Goal: Task Accomplishment & Management: Complete application form

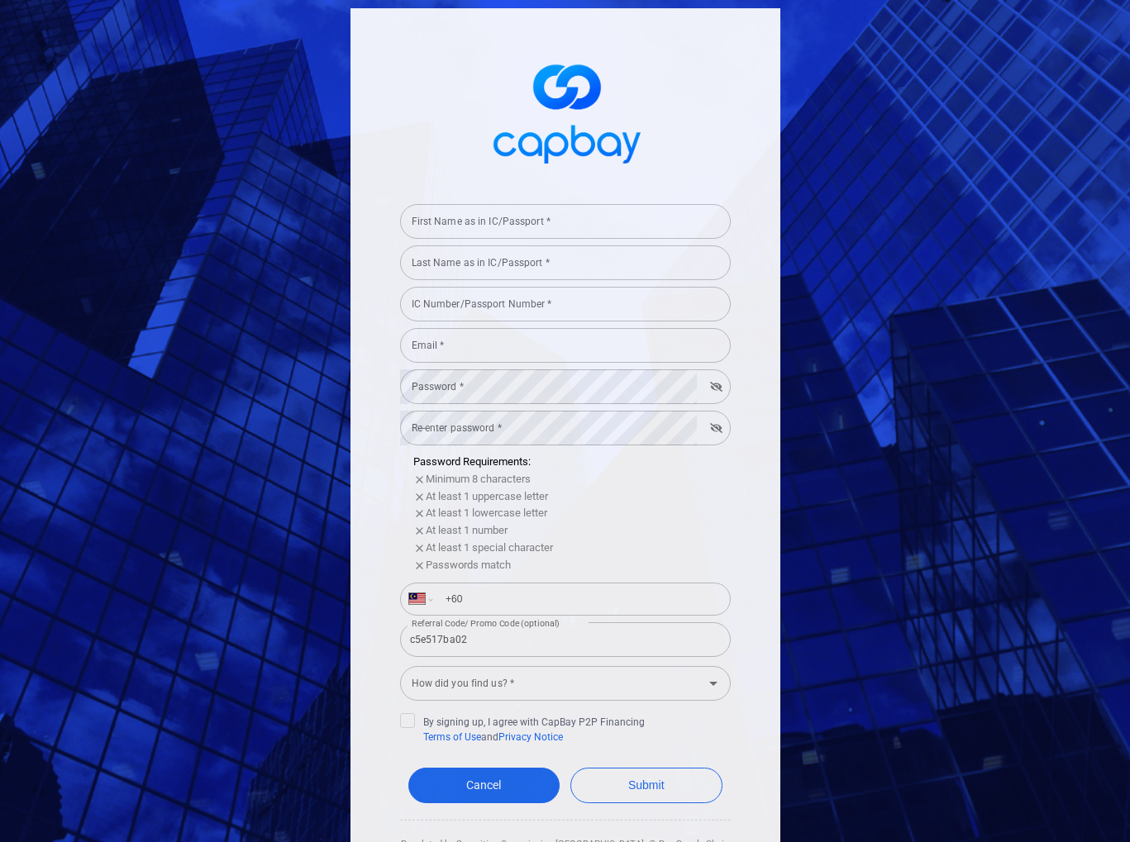
select select "MY"
click at [618, 210] on input "First Name as in IC/Passport *" at bounding box center [565, 221] width 331 height 35
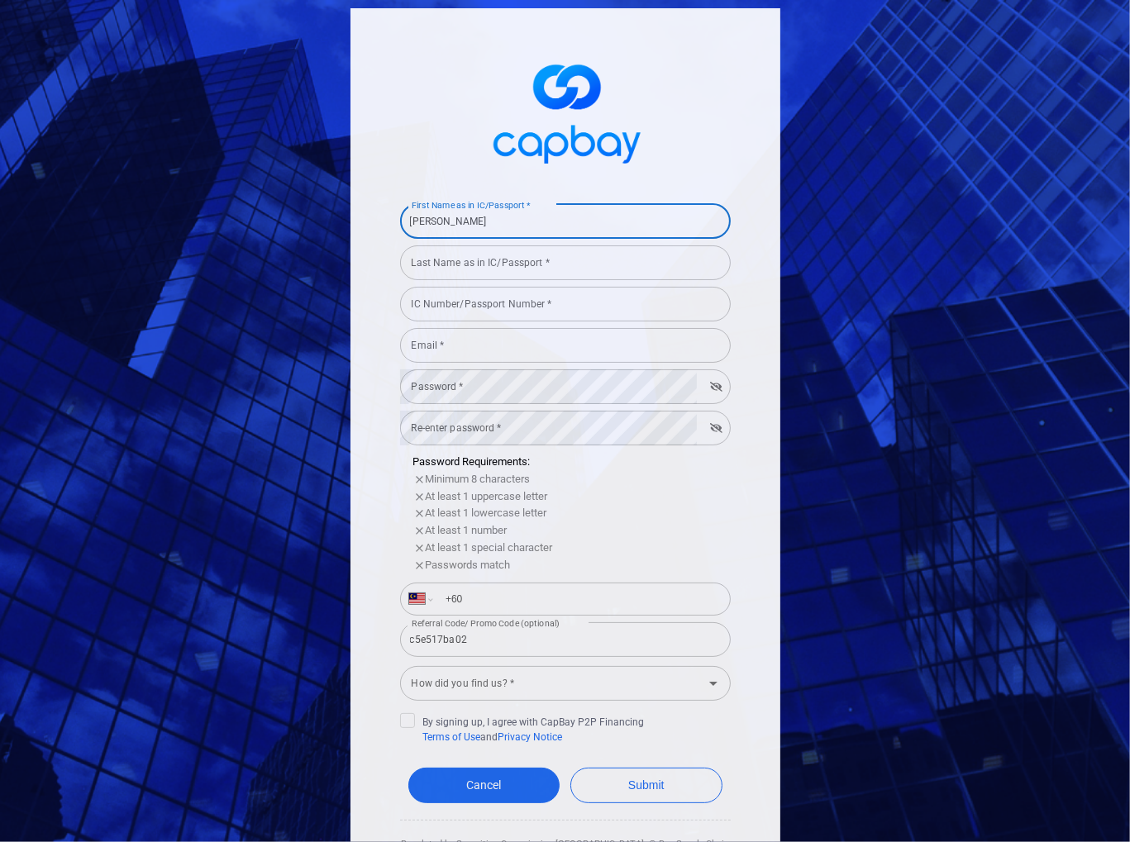
type input "[PERSON_NAME]"
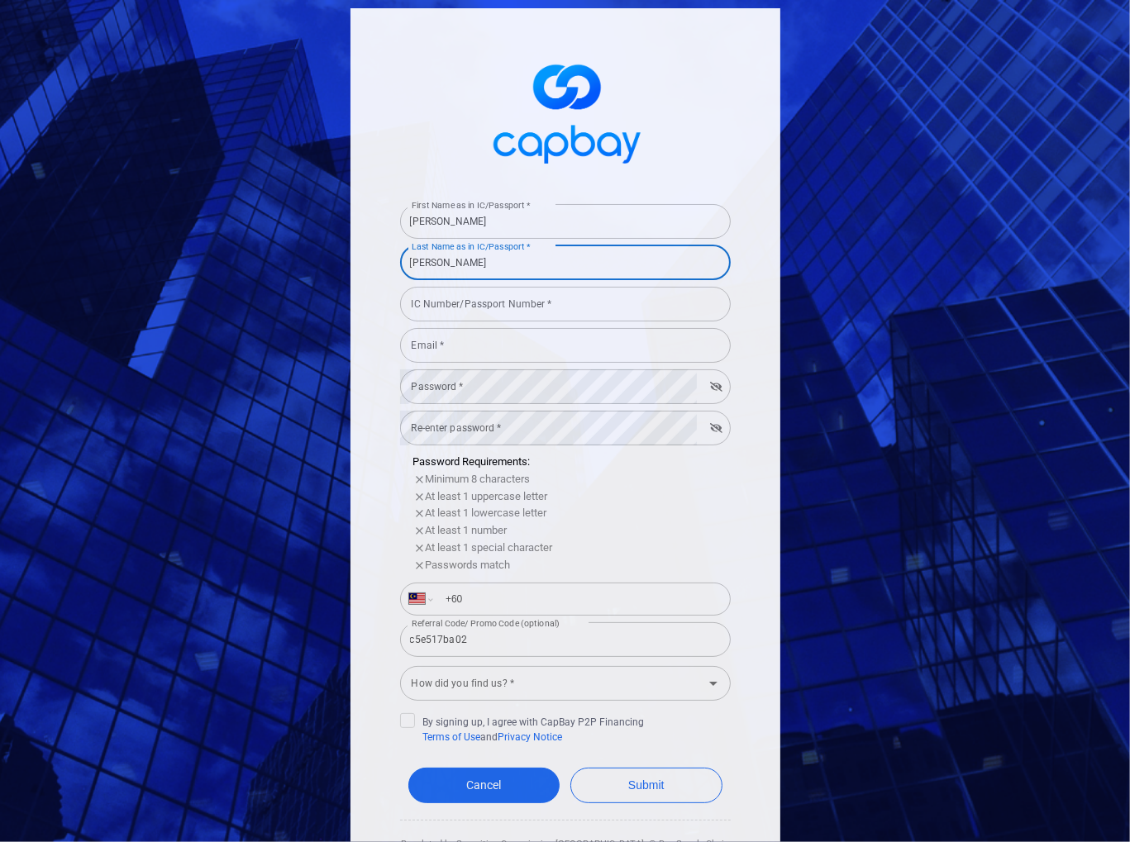
type input "[PERSON_NAME]"
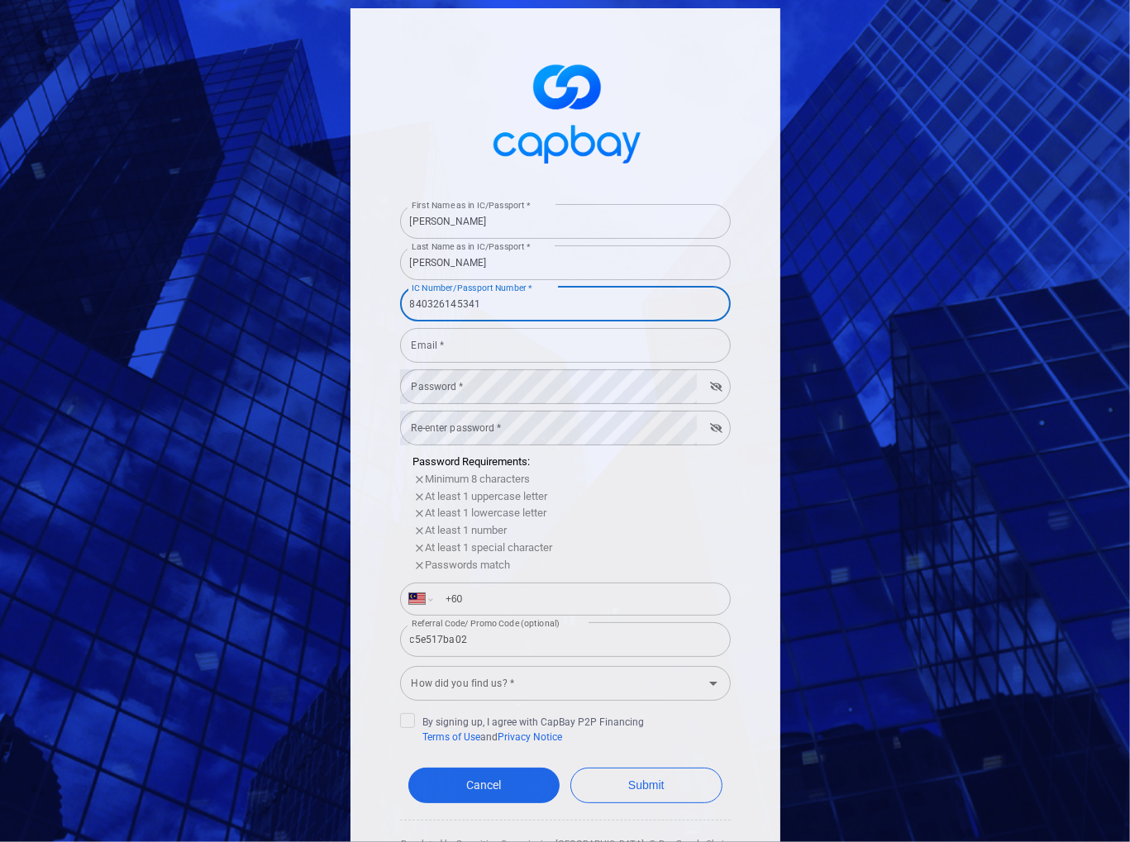
type input "840326145341"
click at [446, 350] on input "Email *" at bounding box center [565, 345] width 331 height 35
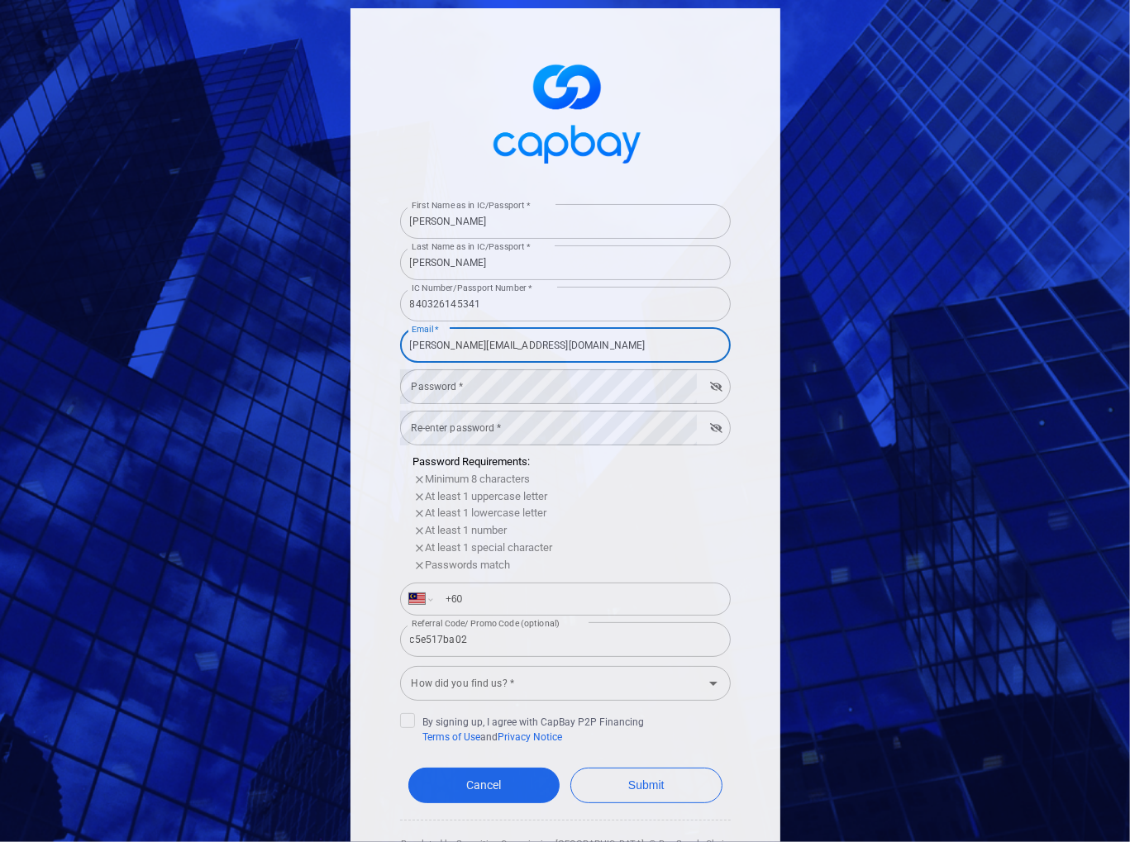
type input "[PERSON_NAME][EMAIL_ADDRESS][DOMAIN_NAME]"
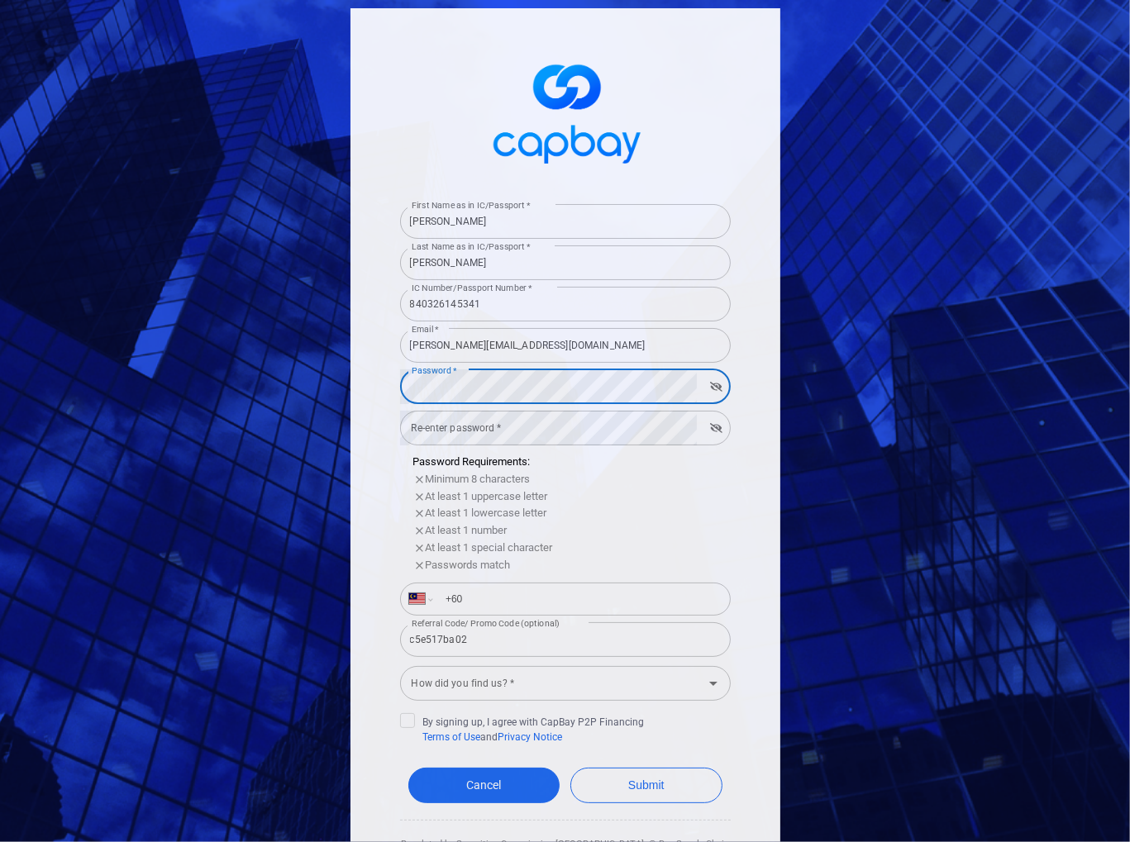
click at [0, 841] on com-1password-button at bounding box center [0, 842] width 0 height 0
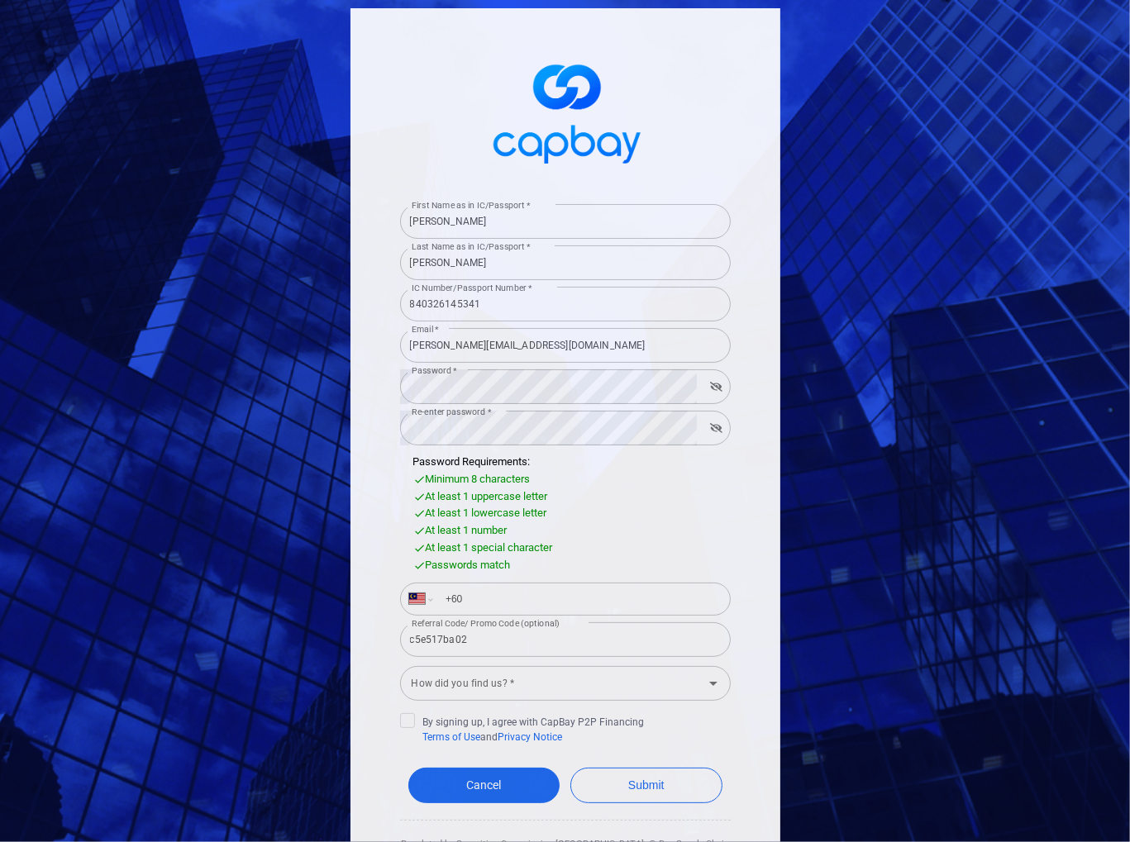
click at [784, 452] on div "First Name as in IC/Passport * [PERSON_NAME] First Name as in IC/Passport * Las…" at bounding box center [565, 421] width 1130 height 842
click at [524, 603] on input "+60" at bounding box center [579, 599] width 286 height 26
type input "[PHONE_NUMBER]"
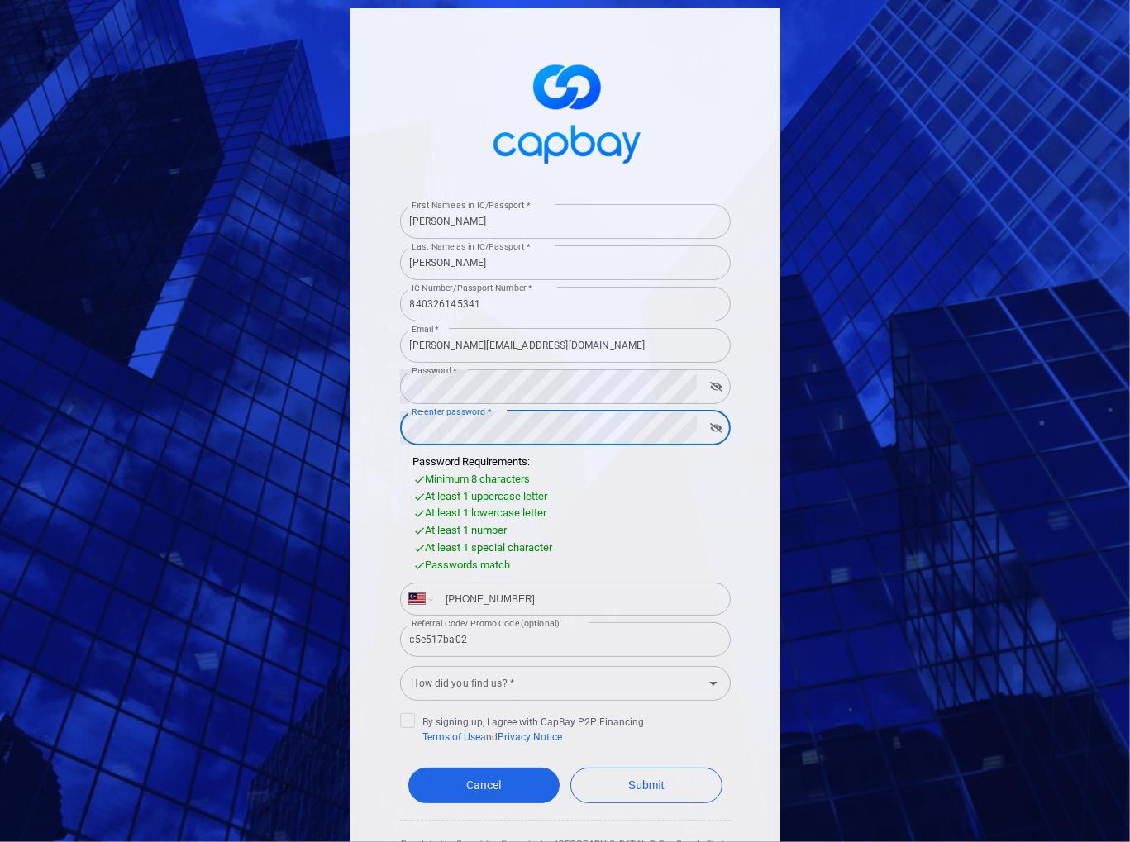
click at [999, 538] on div "First Name as in IC/Passport * [PERSON_NAME] First Name as in IC/Passport * Las…" at bounding box center [565, 421] width 1130 height 842
click at [556, 697] on input "How did you find us? *" at bounding box center [551, 683] width 293 height 31
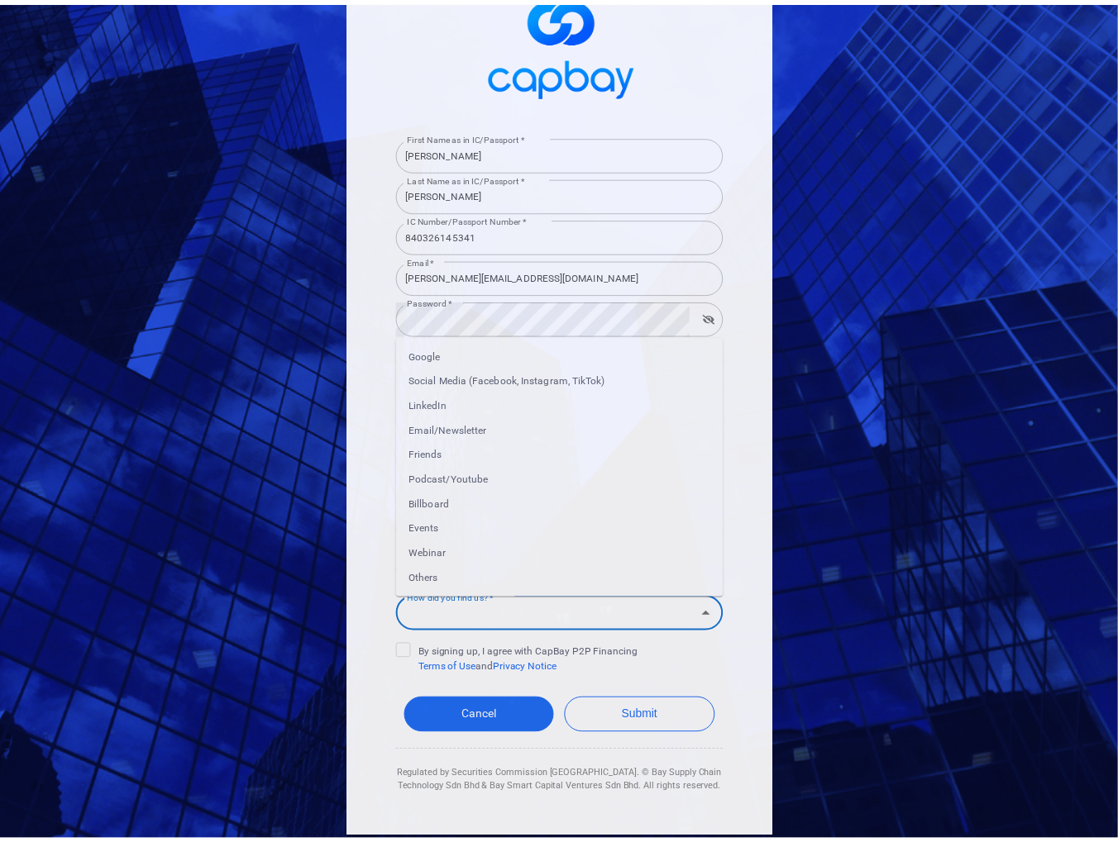
scroll to position [73, 0]
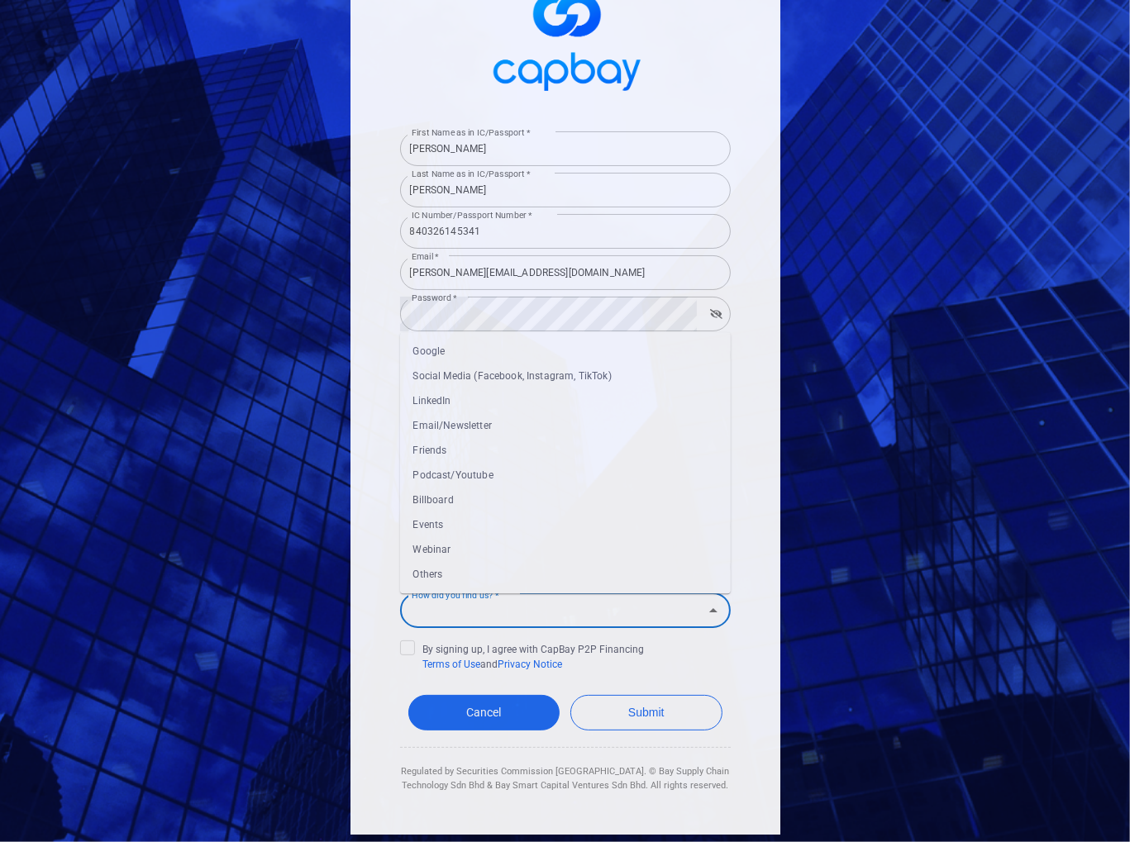
click at [453, 571] on li "Others" at bounding box center [565, 574] width 331 height 25
type input "Others"
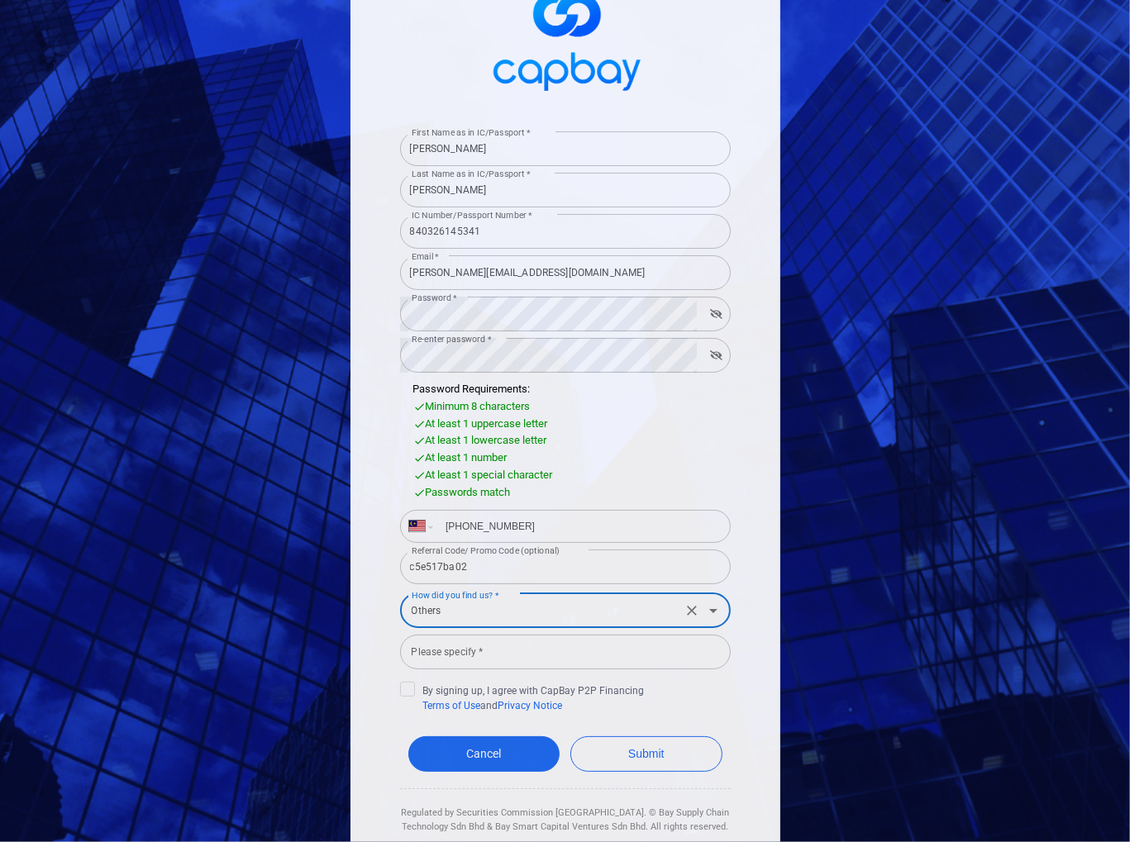
click at [535, 657] on input "Please specify *" at bounding box center [565, 652] width 331 height 35
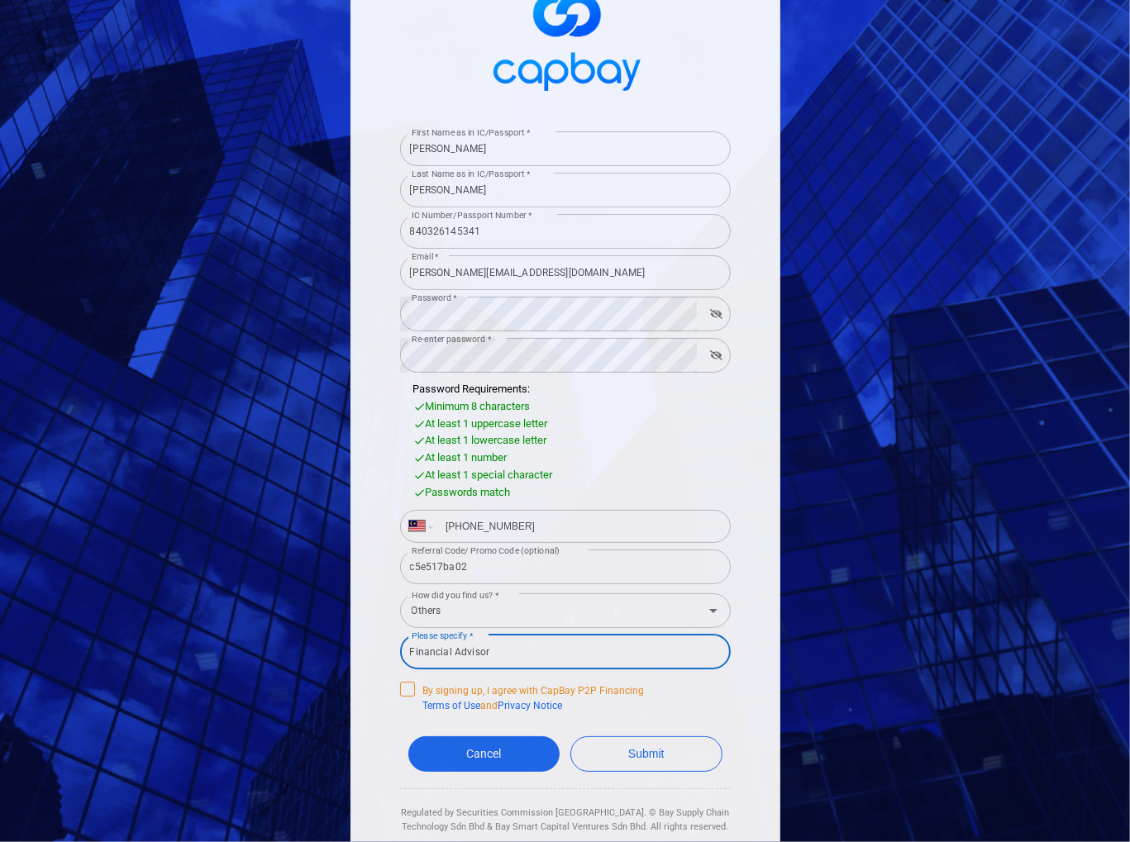
type input "Financial Advisor"
click at [401, 684] on icon at bounding box center [407, 687] width 13 height 13
click at [0, 0] on input "By signing up, I agree with CapBay P2P Financing Terms of Use and Privacy Notice" at bounding box center [0, 0] width 0 height 0
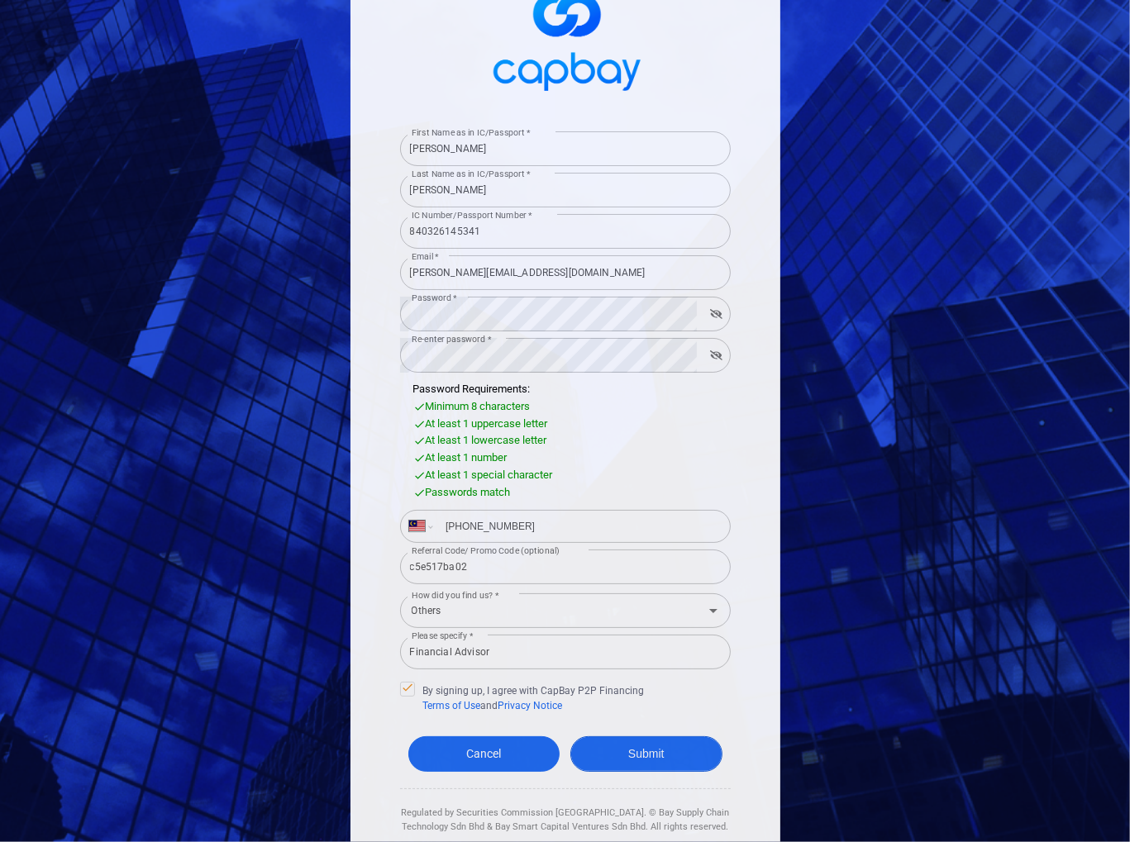
click at [674, 758] on button "Submit" at bounding box center [646, 754] width 152 height 36
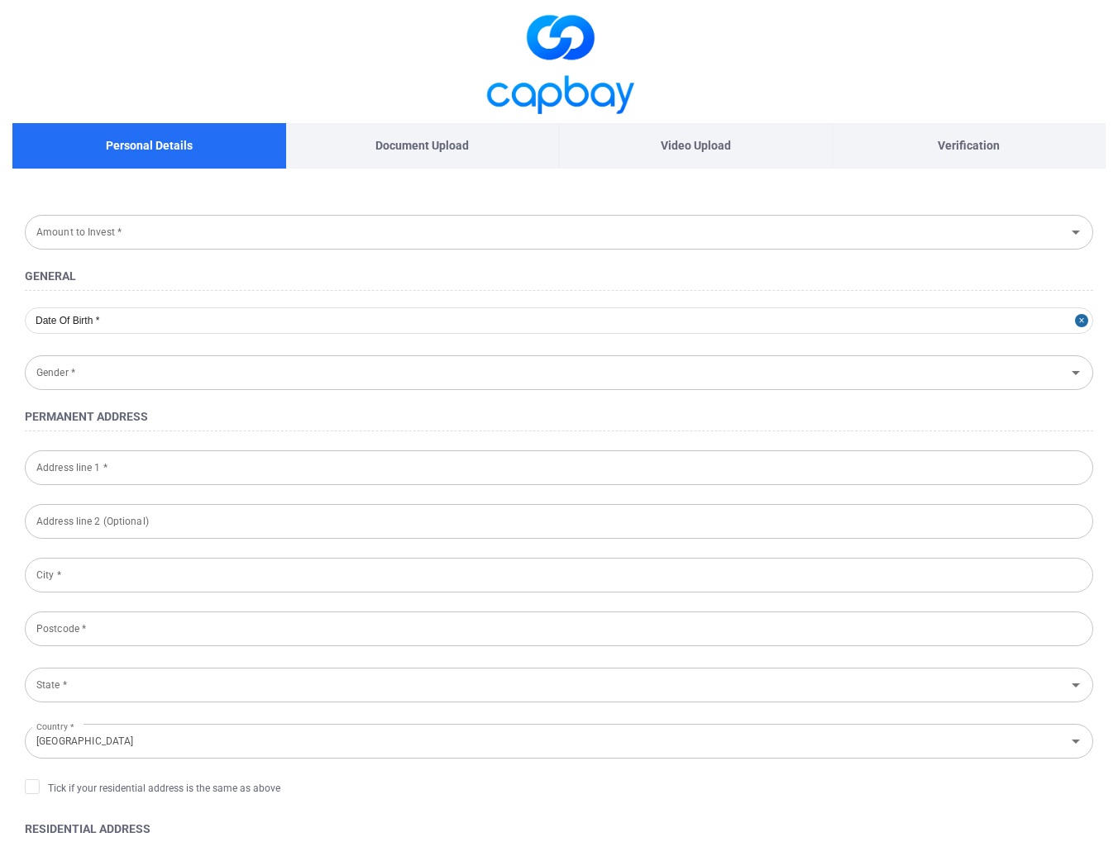
type input "[DATE]"
type input "[DEMOGRAPHIC_DATA]"
type input "840326-14-5341"
click at [242, 235] on input "Amount to Invest *" at bounding box center [545, 232] width 1031 height 31
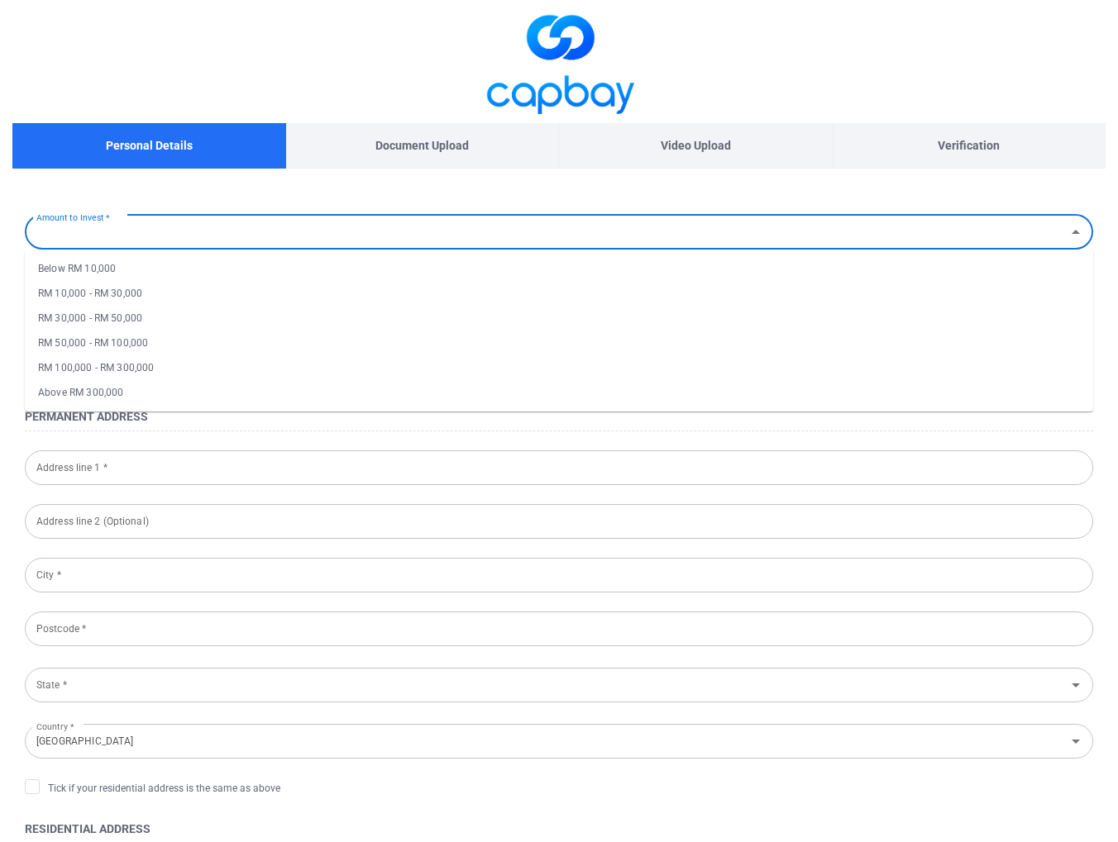
click at [124, 289] on li "RM 10,000 - RM 30,000" at bounding box center [559, 293] width 1068 height 25
type input "RM 10,000 - RM 30,000"
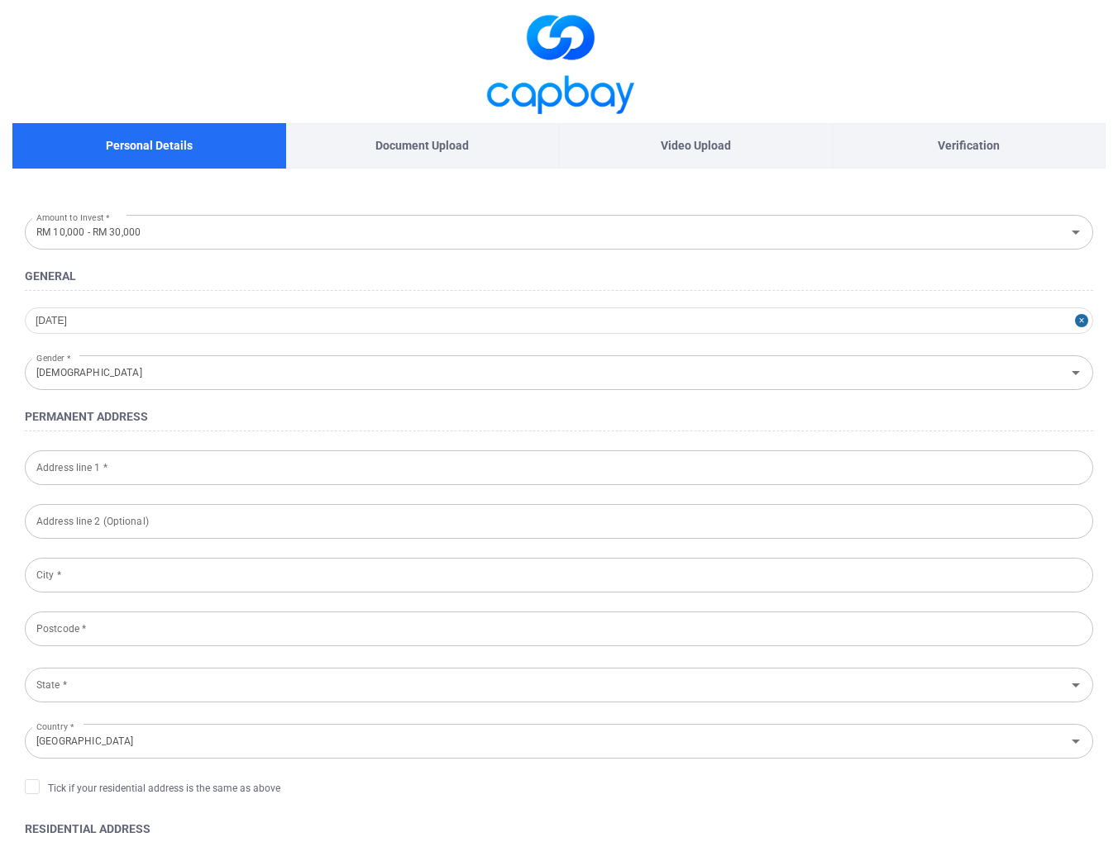
click at [136, 446] on form "Amount to Invest * RM 10,000 - RM 30,000 Amount to Invest * General 1984-03-26 …" at bounding box center [558, 840] width 1093 height 1261
click at [142, 467] on input "Address line 1 *" at bounding box center [559, 467] width 1068 height 35
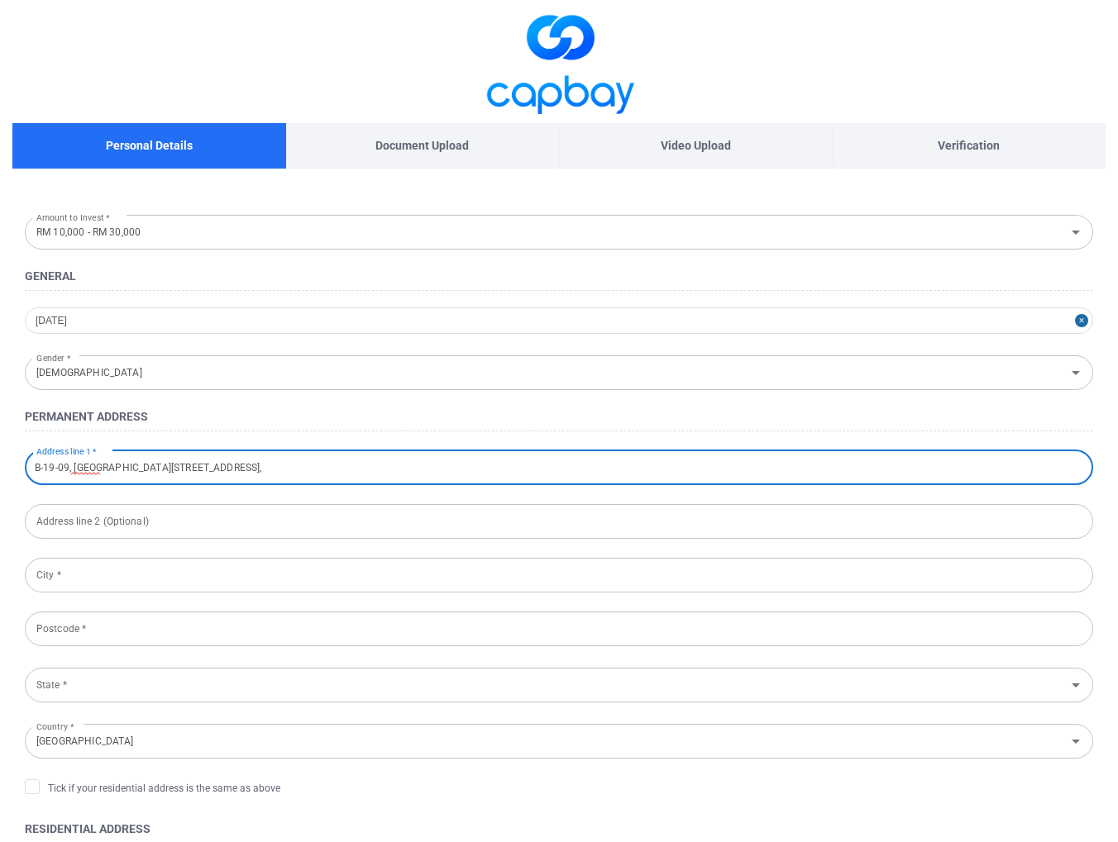
click at [263, 654] on form "Amount to Invest * RM 10,000 - RM 30,000 Amount to Invest * General 1984-03-26 …" at bounding box center [558, 840] width 1093 height 1261
click at [344, 469] on input "B-19-09, Petalz Residences, Jalan 1/132A," at bounding box center [559, 467] width 1068 height 35
type input "B-19-09, [GEOGRAPHIC_DATA][STREET_ADDRESS]"
click at [210, 566] on input "City *" at bounding box center [559, 575] width 1068 height 35
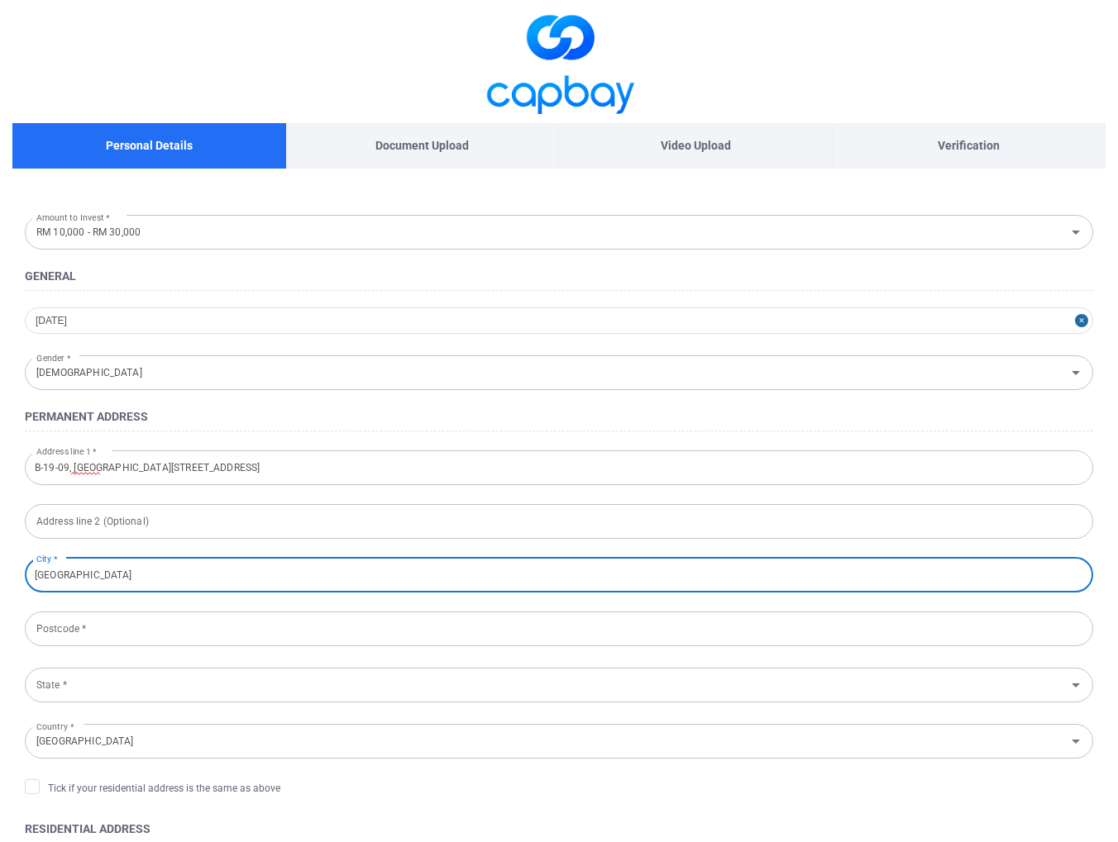
type input "[GEOGRAPHIC_DATA]"
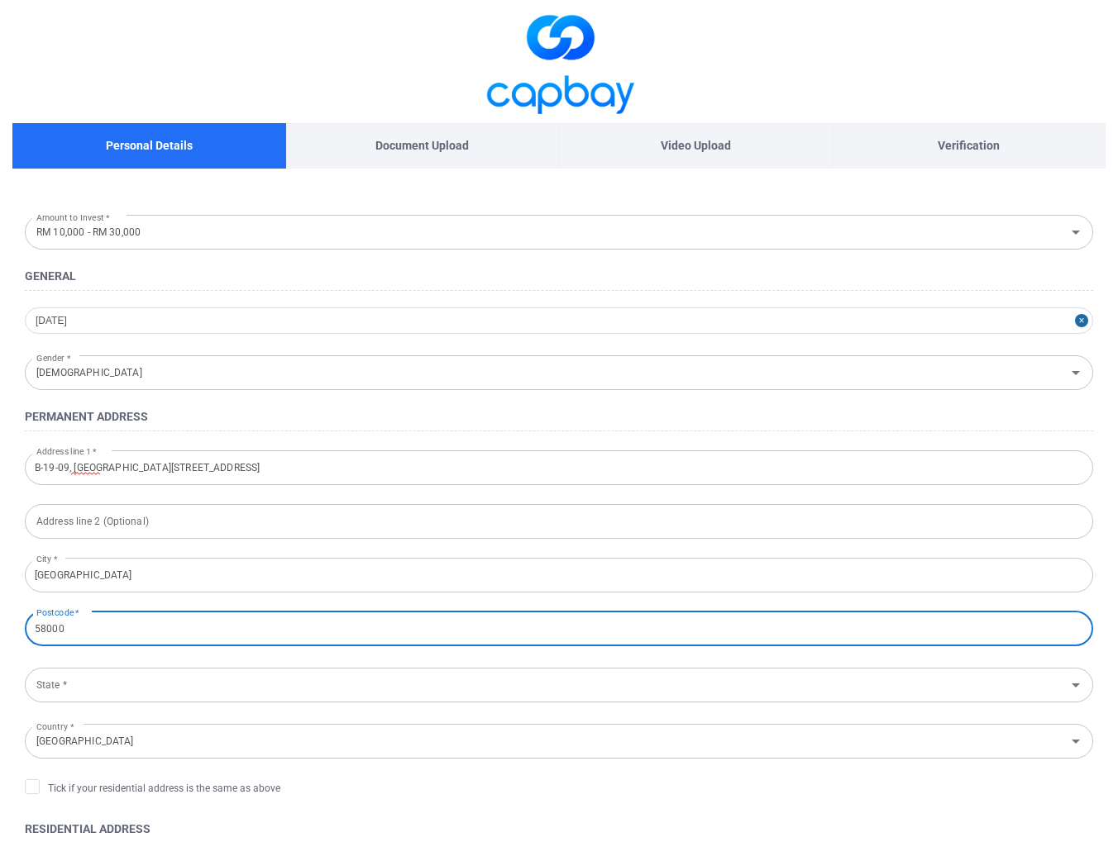
type input "58000"
click at [164, 609] on div "Postcode * 58000 Postcode *" at bounding box center [559, 627] width 1068 height 37
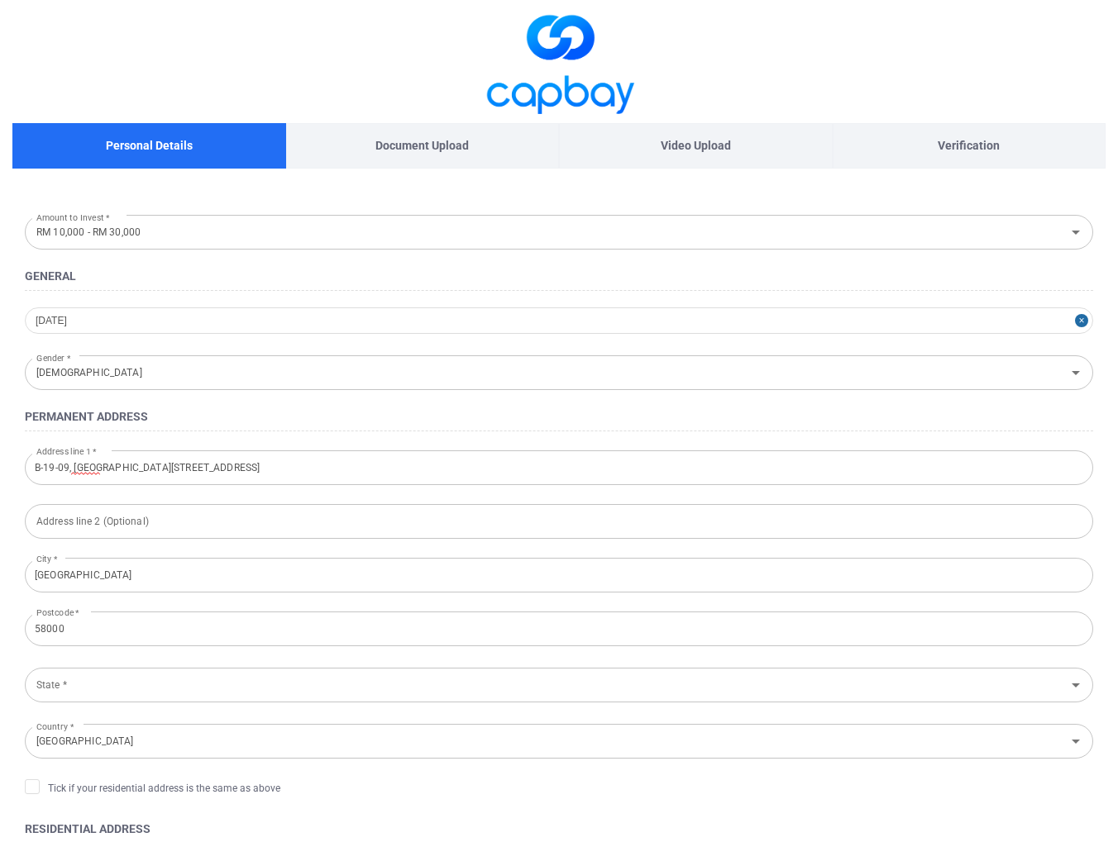
click at [130, 694] on input "State *" at bounding box center [545, 685] width 1031 height 31
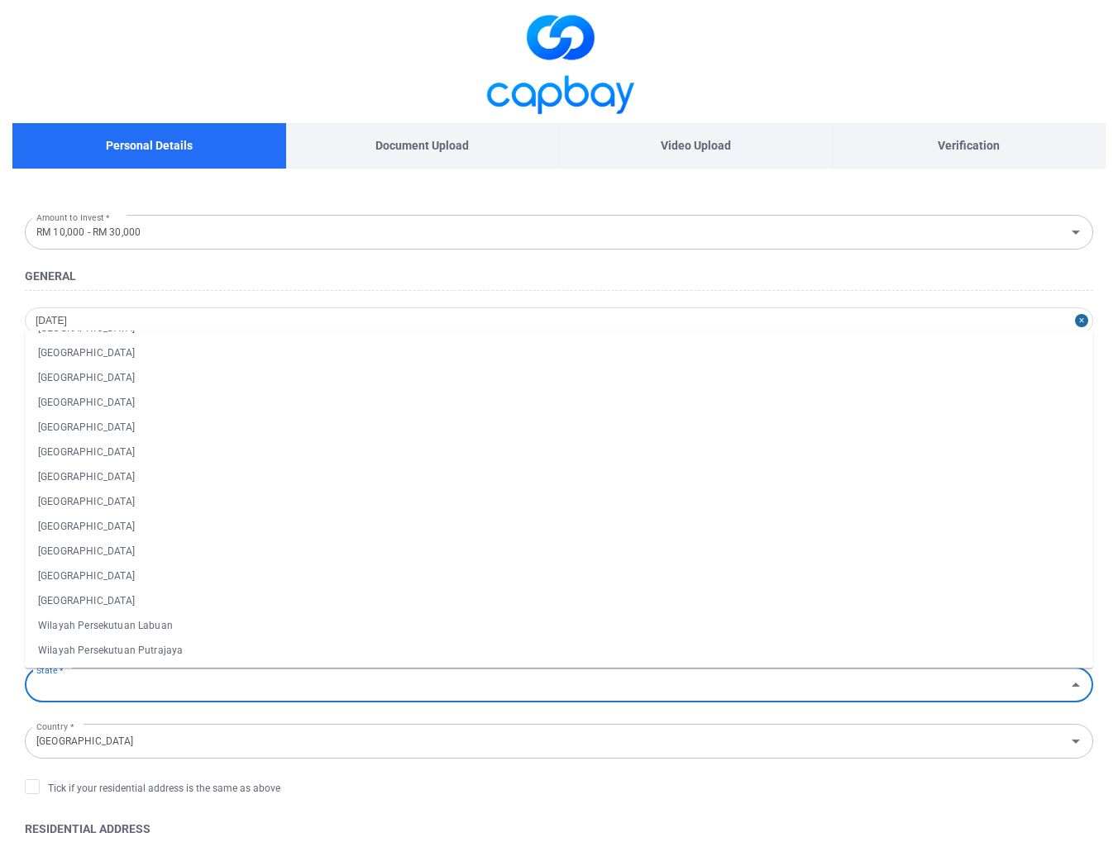
scroll to position [73, 0]
click at [172, 601] on li "Wilayah Persekutuan Kuala Lumpur" at bounding box center [559, 600] width 1068 height 25
type input "Wilayah Persekutuan Kuala Lumpur"
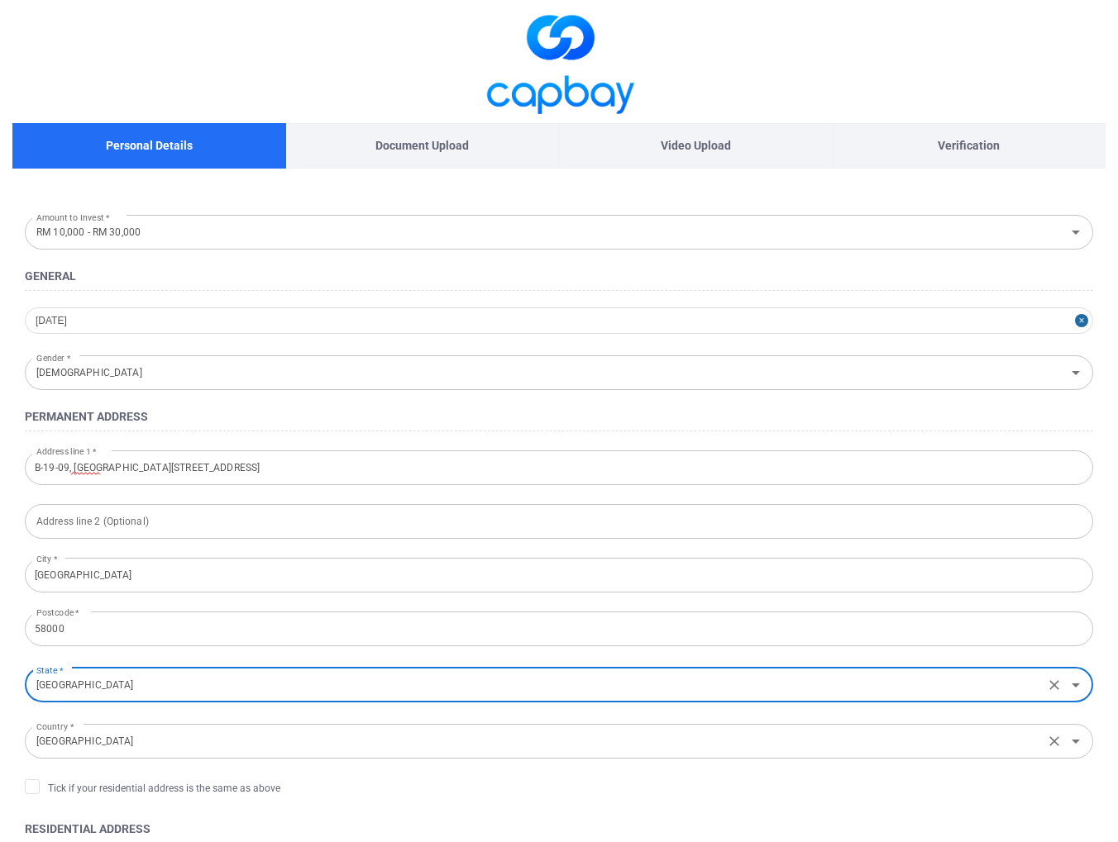
click at [158, 736] on input "[GEOGRAPHIC_DATA]" at bounding box center [534, 741] width 1009 height 31
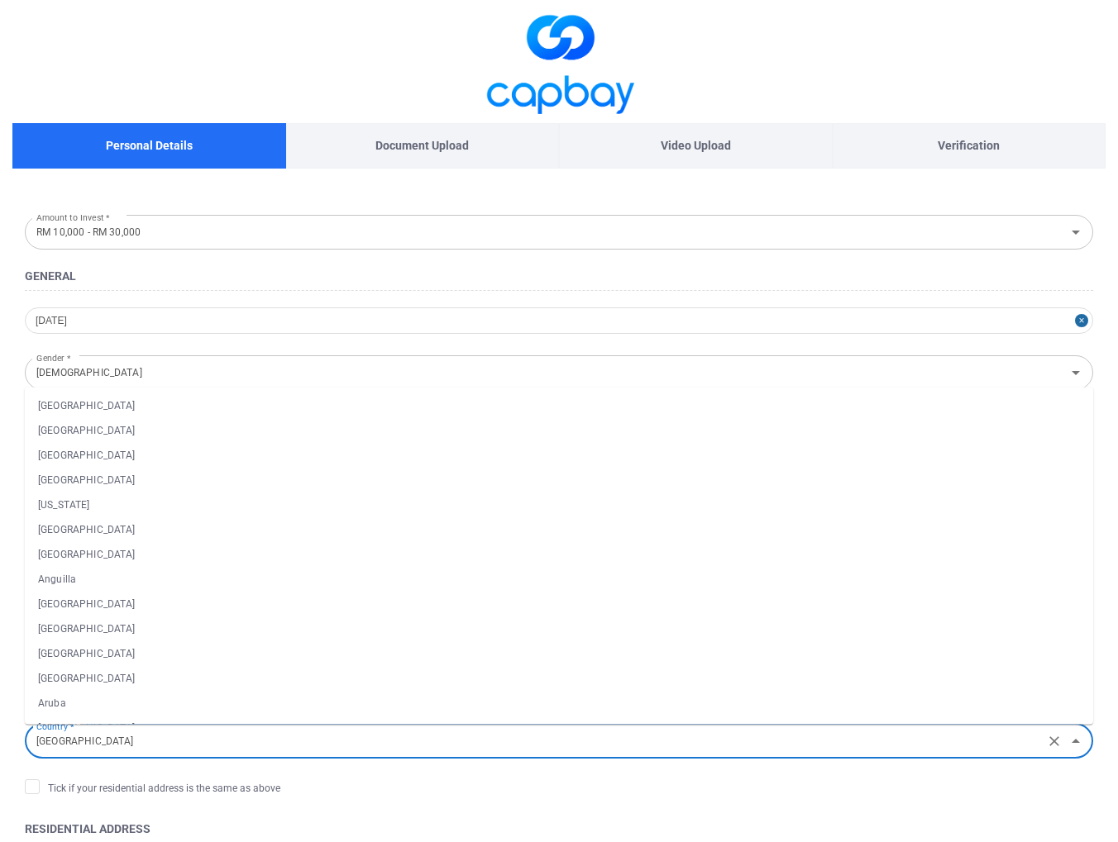
scroll to position [3017, 0]
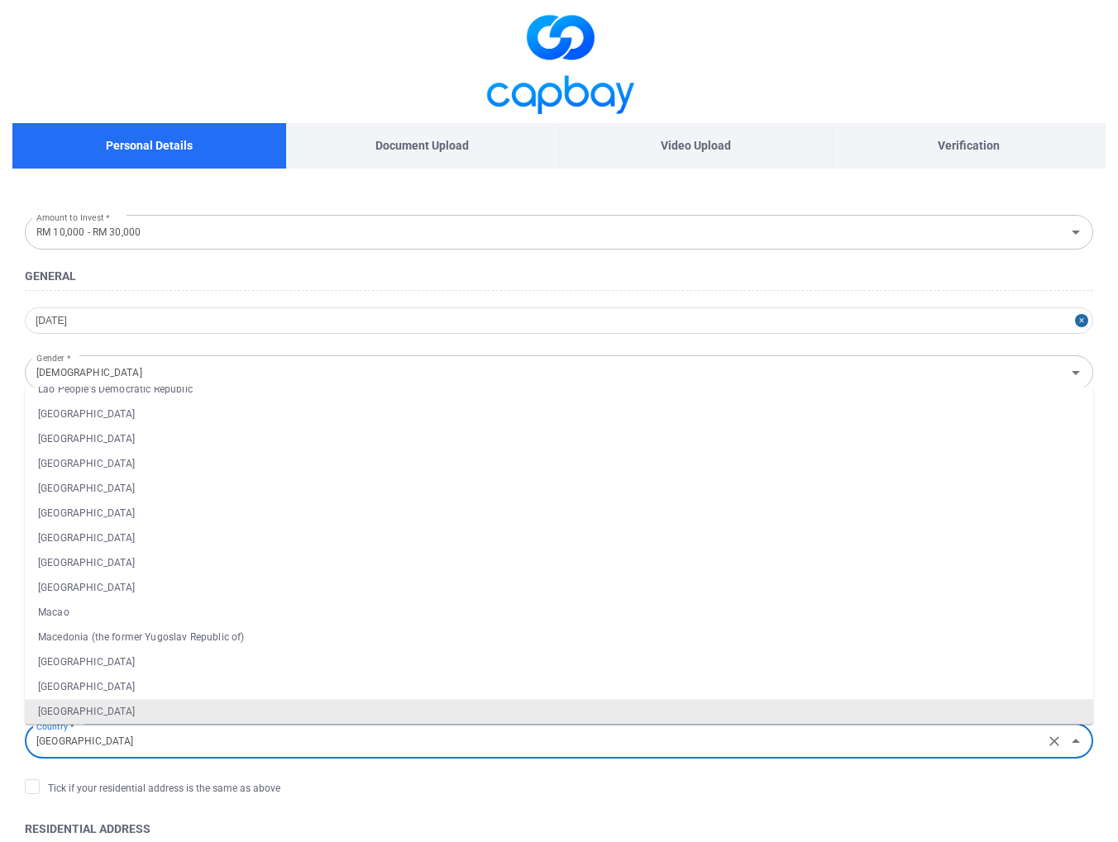
click at [162, 712] on li "[GEOGRAPHIC_DATA]" at bounding box center [559, 712] width 1068 height 25
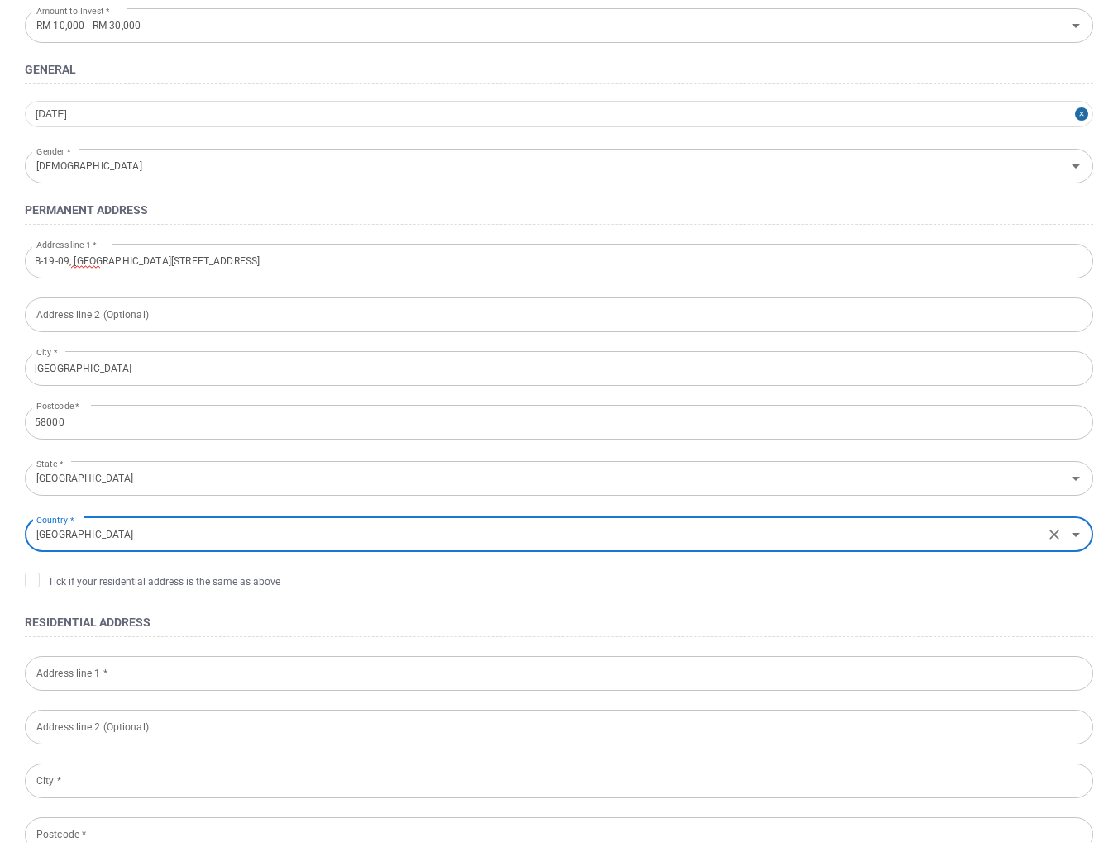
scroll to position [248, 0]
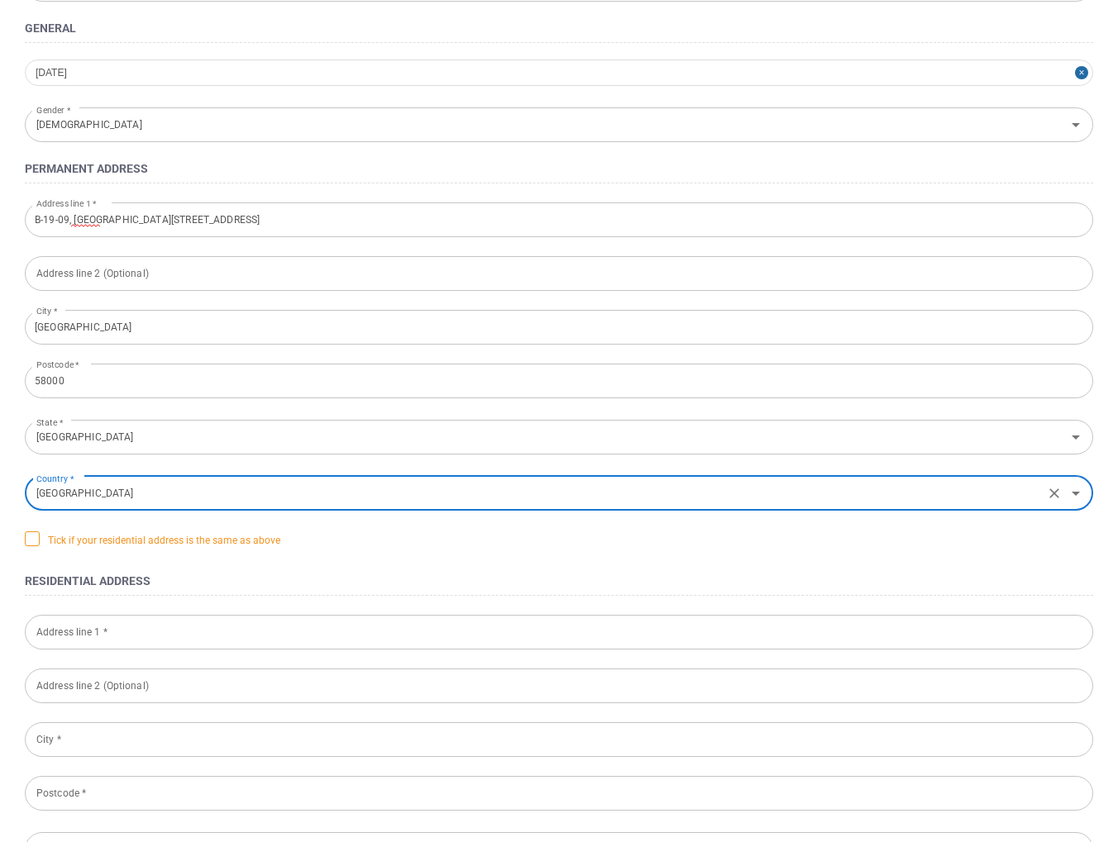
click at [156, 538] on span "Tick if your residential address is the same as above" at bounding box center [152, 539] width 255 height 17
click at [0, 0] on input "Tick if your residential address is the same as above" at bounding box center [0, 0] width 0 height 0
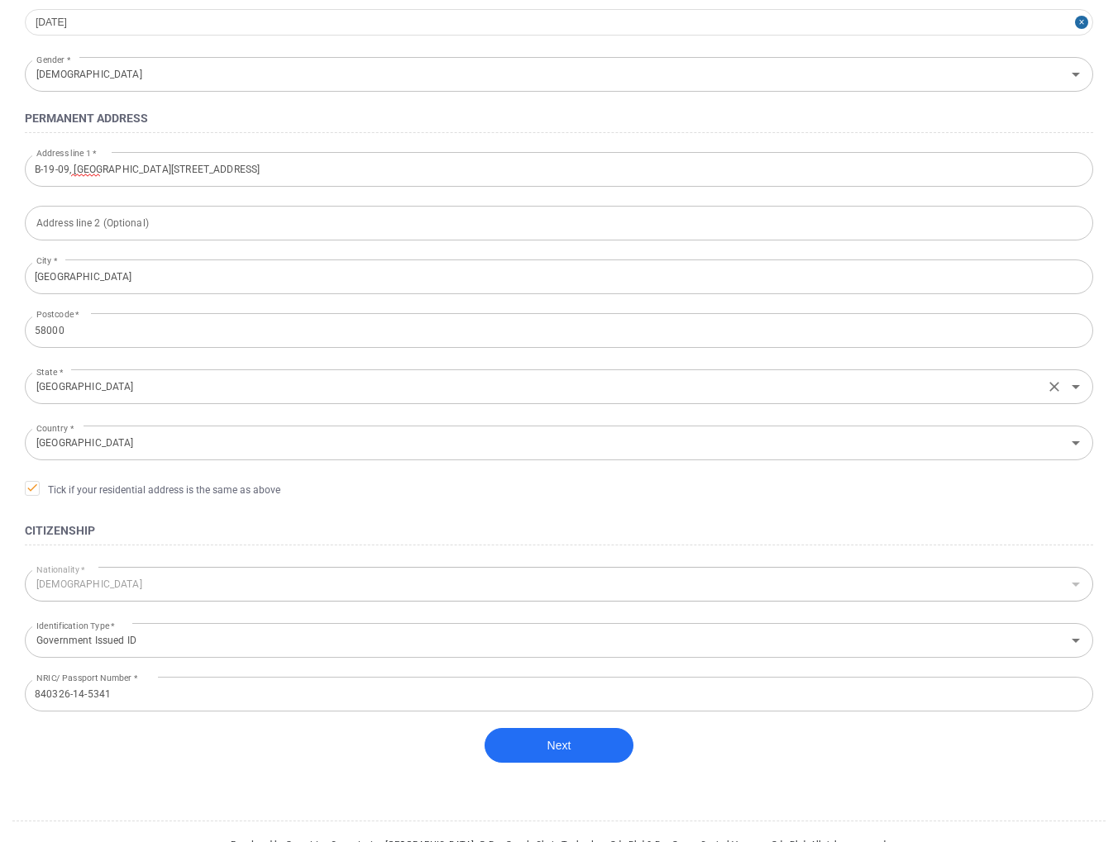
scroll to position [331, 0]
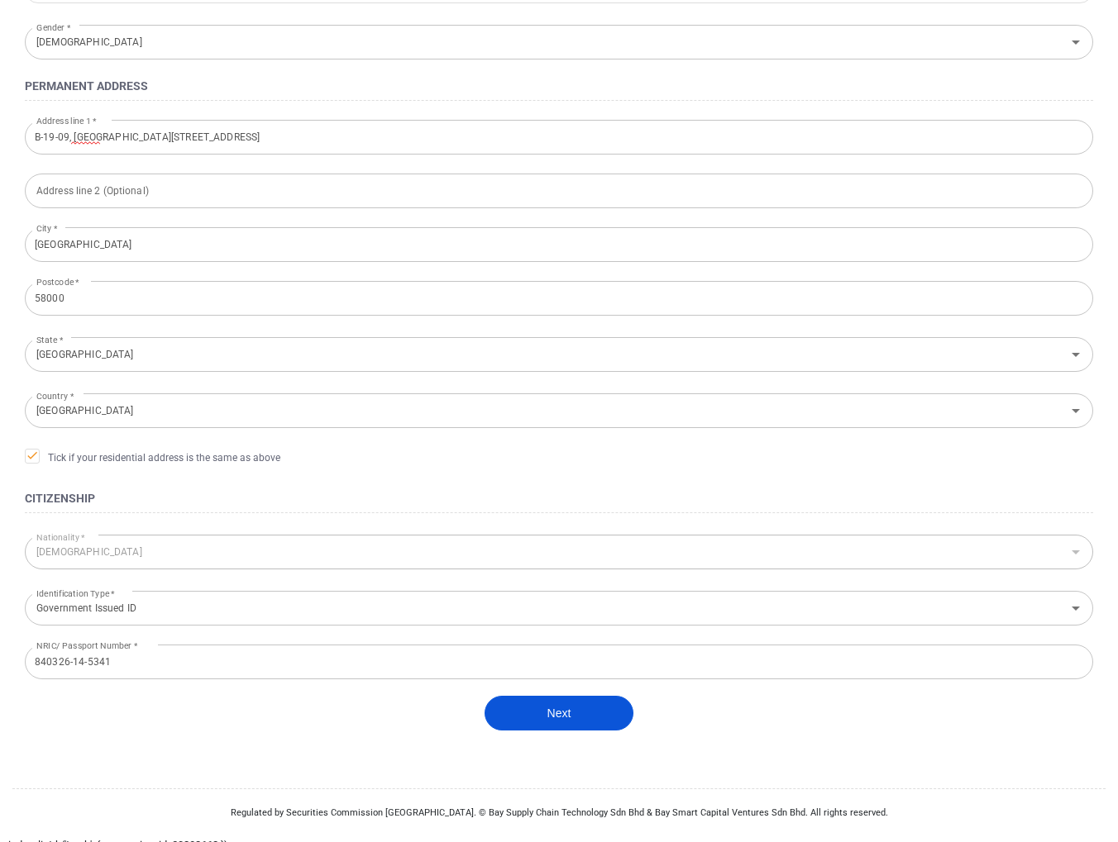
click at [543, 714] on button "Next" at bounding box center [558, 713] width 149 height 35
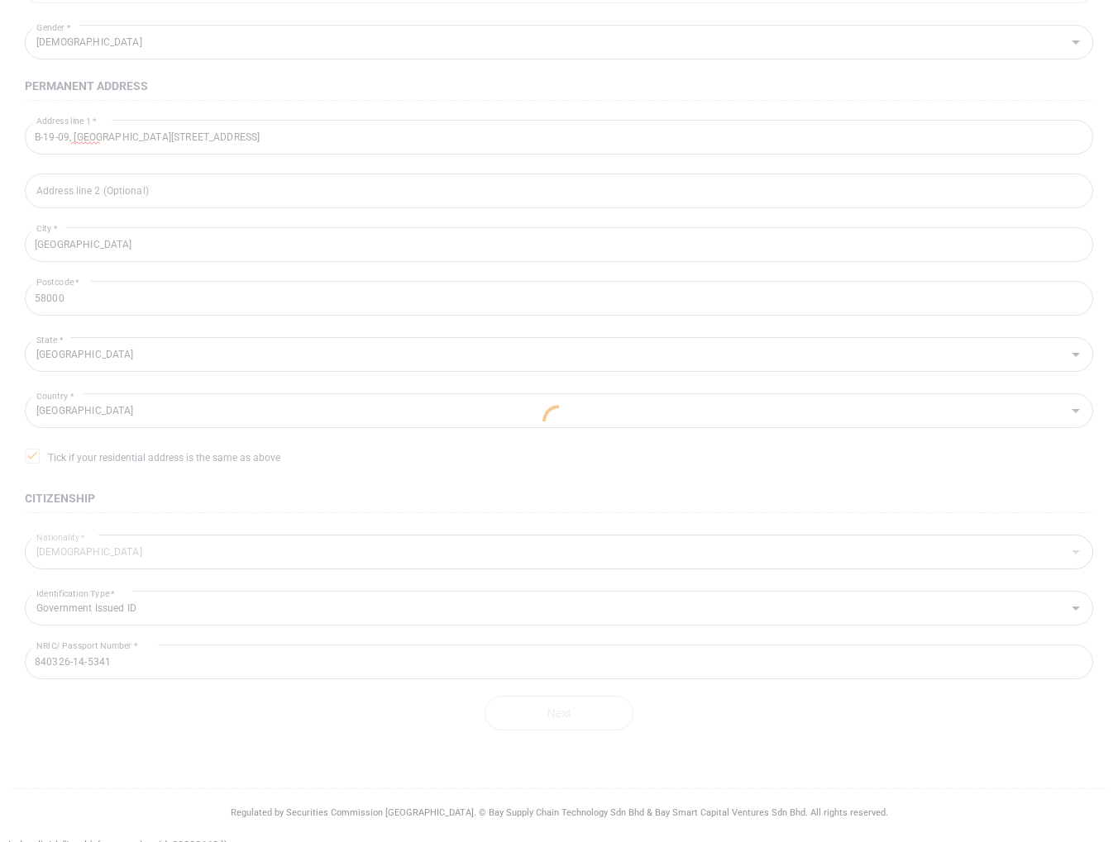
scroll to position [134, 0]
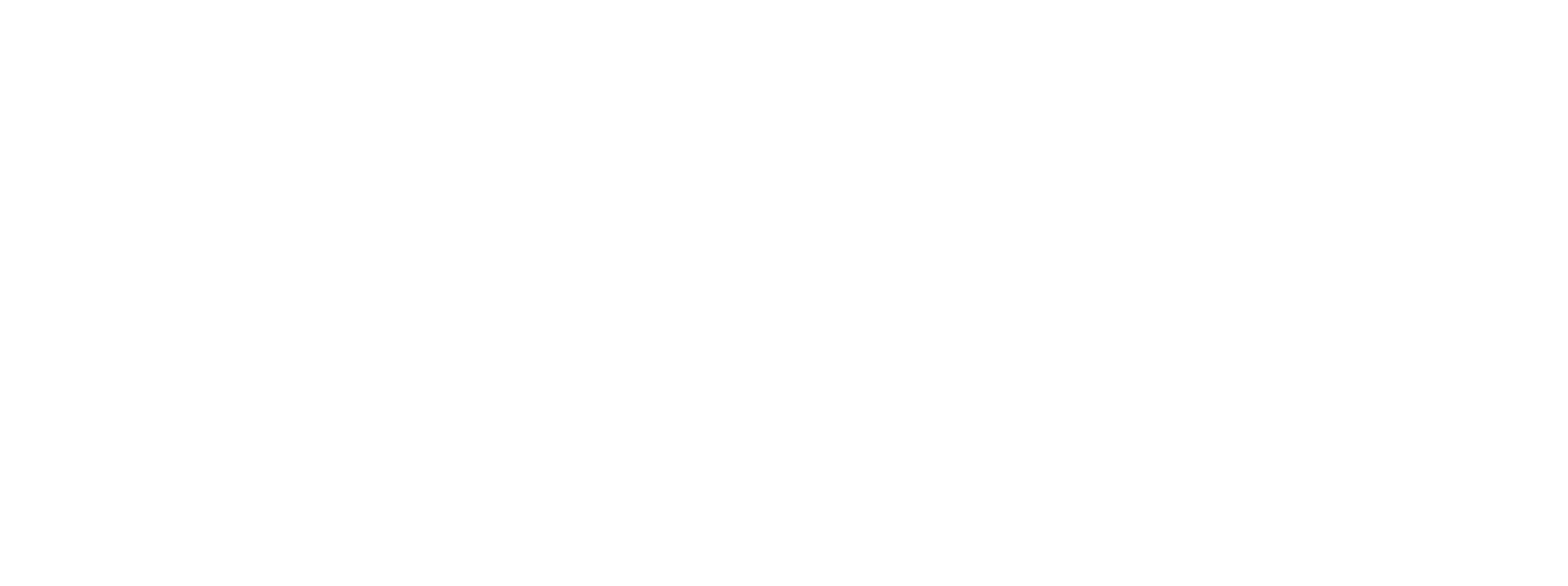
select select "MY"
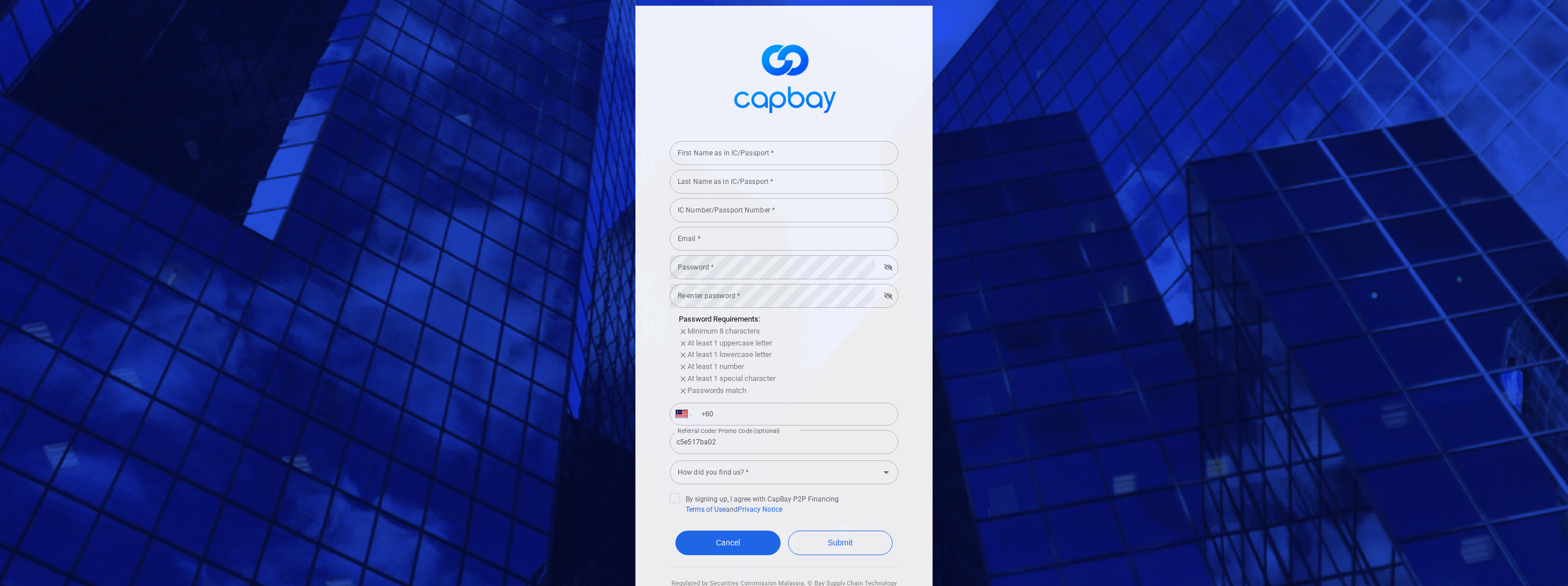
click at [822, 152] on input "First Name as in IC/Passport *" at bounding box center [784, 153] width 229 height 24
type input "8"
type input "[PERSON_NAME]"
type input "840326145341"
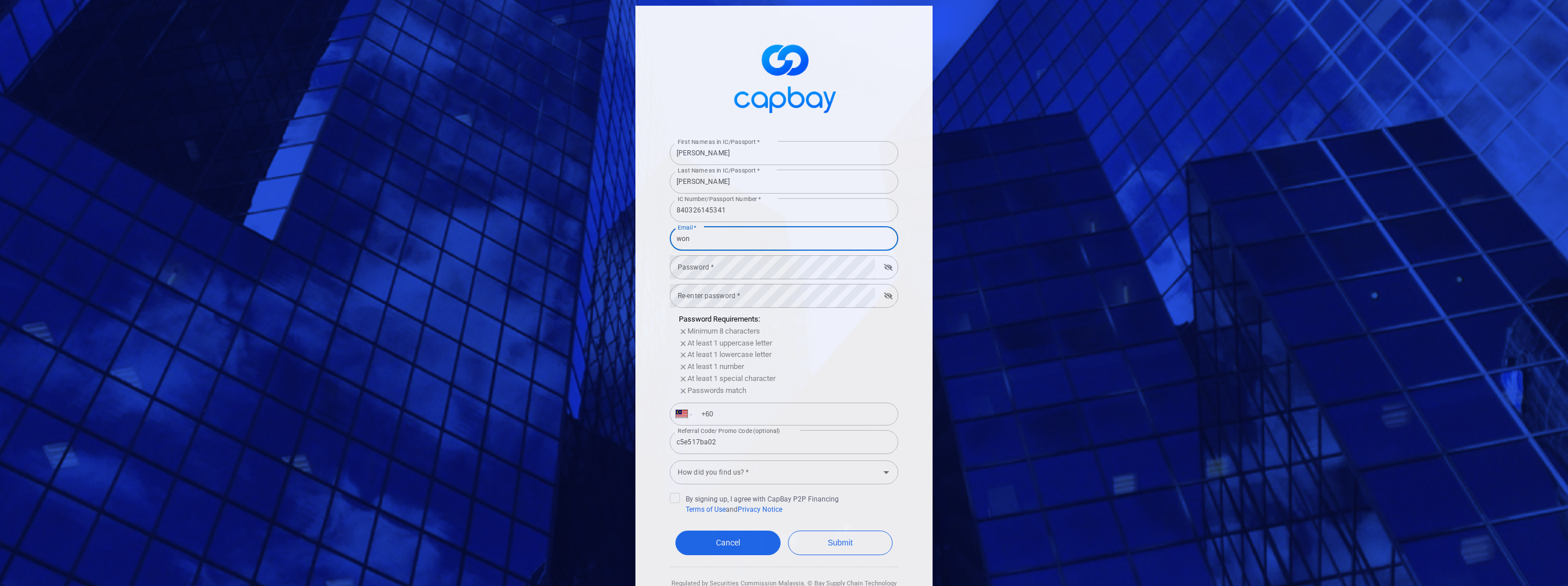
type input "[PERSON_NAME][EMAIL_ADDRESS][DOMAIN_NAME]"
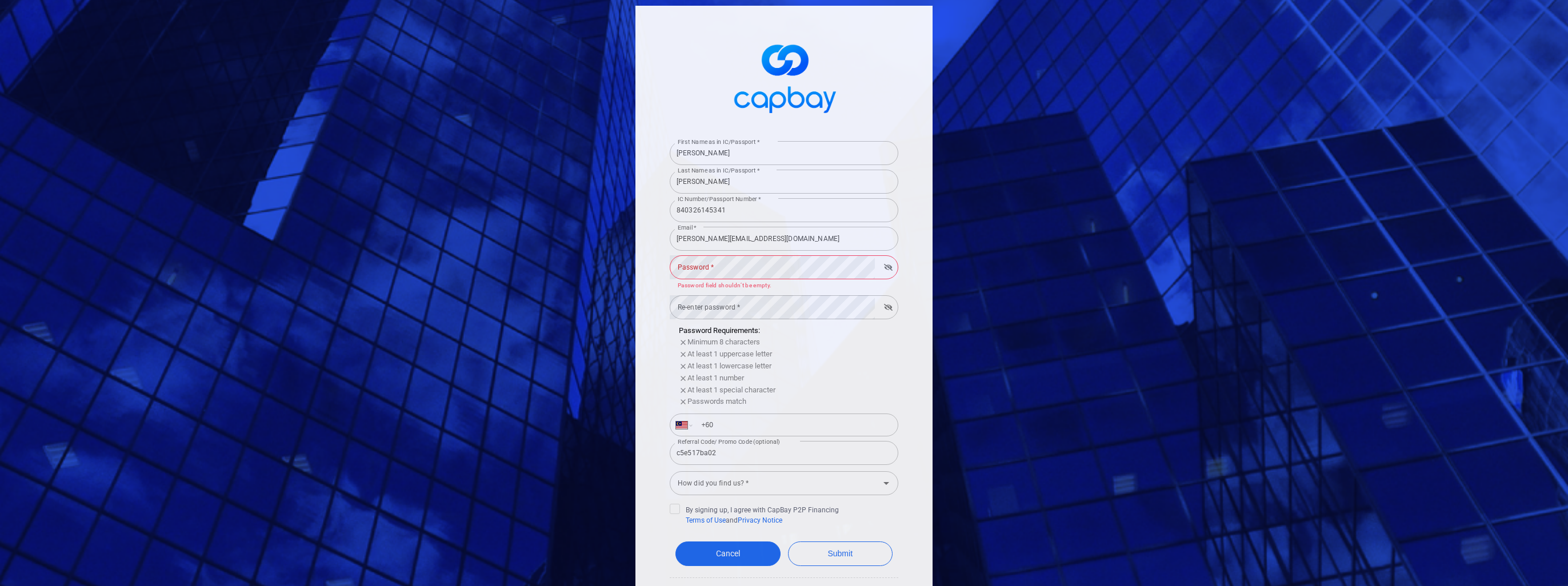
click at [991, 272] on div "First Name as in IC/Passport * [PERSON_NAME] First Name as in IC/Passport * Las…" at bounding box center [784, 293] width 1568 height 586
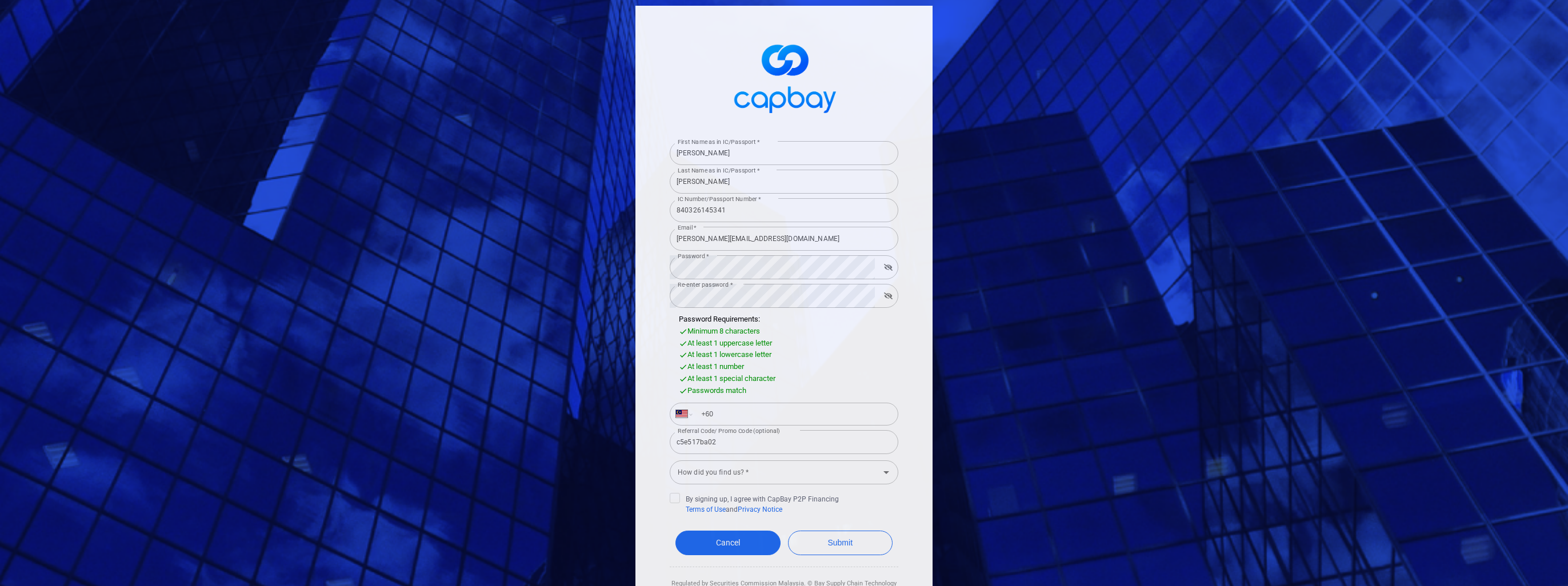
click at [1008, 375] on div "First Name as in IC/Passport * [PERSON_NAME] First Name as in IC/Passport * Las…" at bounding box center [784, 293] width 1568 height 586
click at [754, 415] on input "+60" at bounding box center [793, 414] width 198 height 18
type input "[PHONE_NUMBER]"
click at [743, 482] on input "How did you find us? *" at bounding box center [774, 472] width 203 height 21
click at [723, 440] on li "Others" at bounding box center [784, 447] width 229 height 17
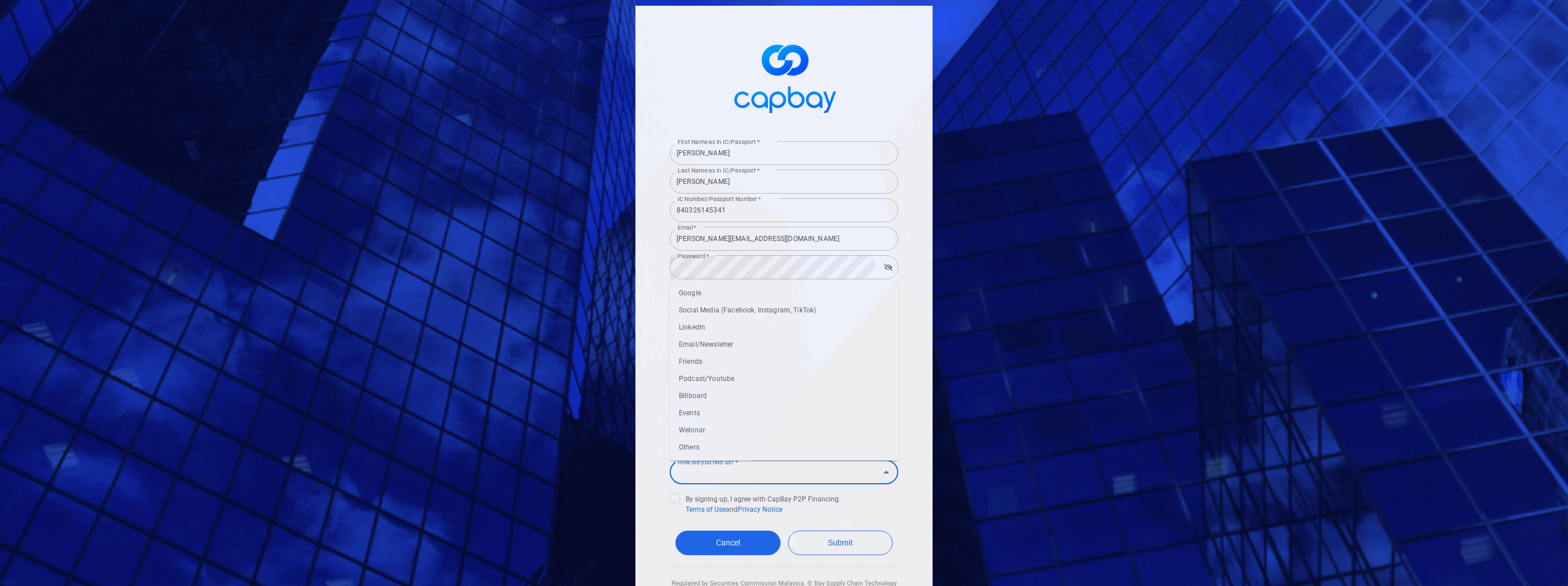
type input "Others"
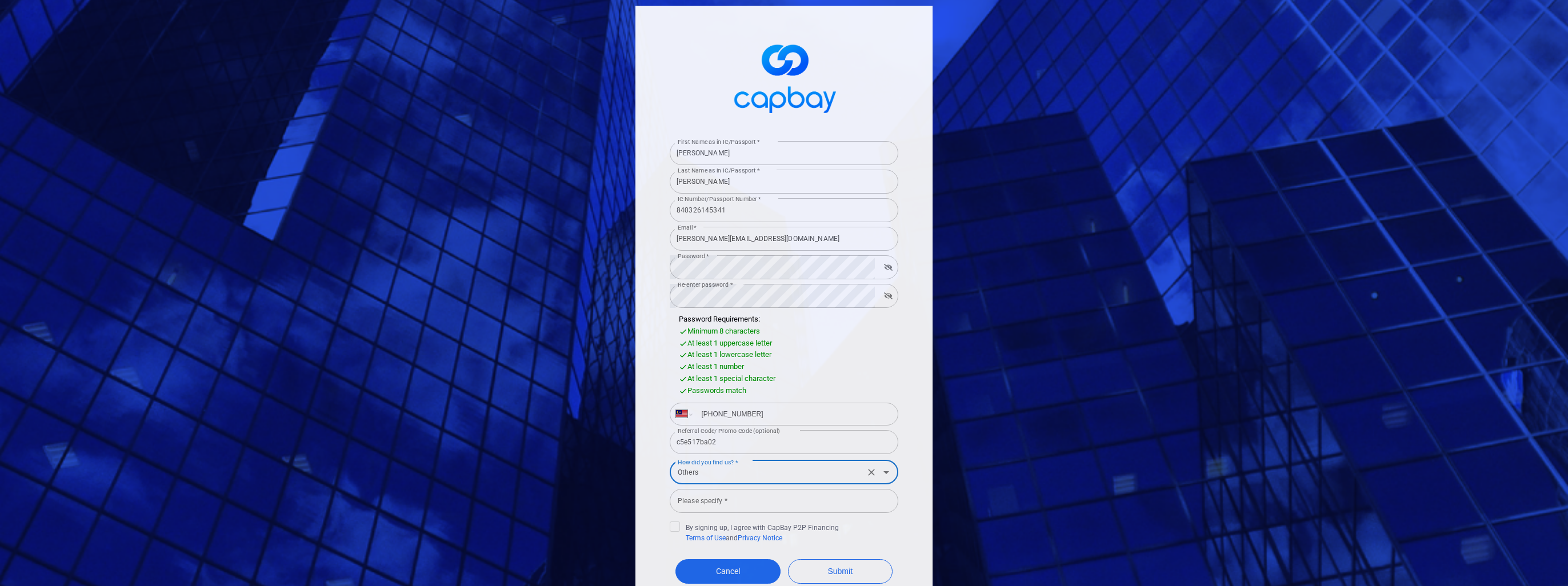
click at [705, 501] on div "Please specify * Please specify *" at bounding box center [784, 500] width 229 height 26
type input "Financial Advisor"
click at [674, 530] on icon at bounding box center [675, 525] width 9 height 9
click at [0, 0] on input "By signing up, I agree with CapBay P2P Financing Terms of Use and Privacy Notice" at bounding box center [0, 0] width 0 height 0
click at [830, 572] on button "Submit" at bounding box center [841, 571] width 105 height 25
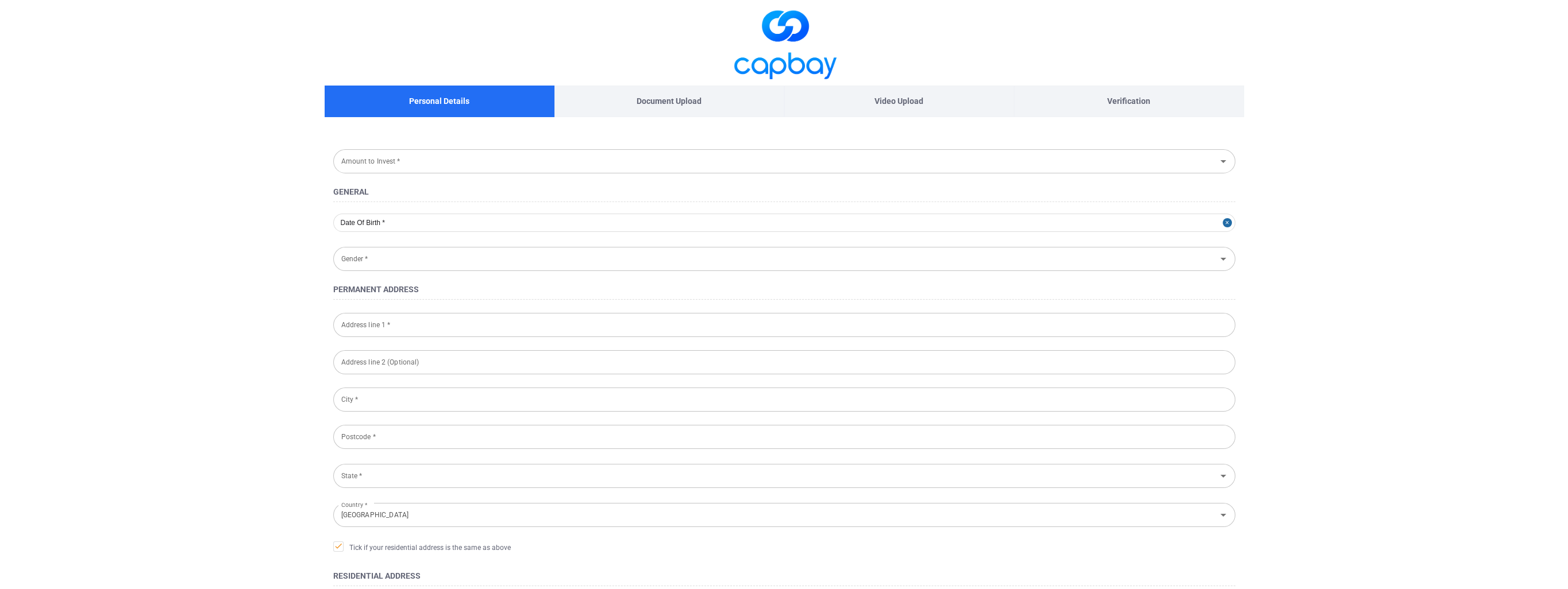
type input "RM 10,000 - RM 30,000"
type input "[DATE]"
type input "[DEMOGRAPHIC_DATA]"
type input "B-19-09, [GEOGRAPHIC_DATA][STREET_ADDRESS]"
type input "[GEOGRAPHIC_DATA]"
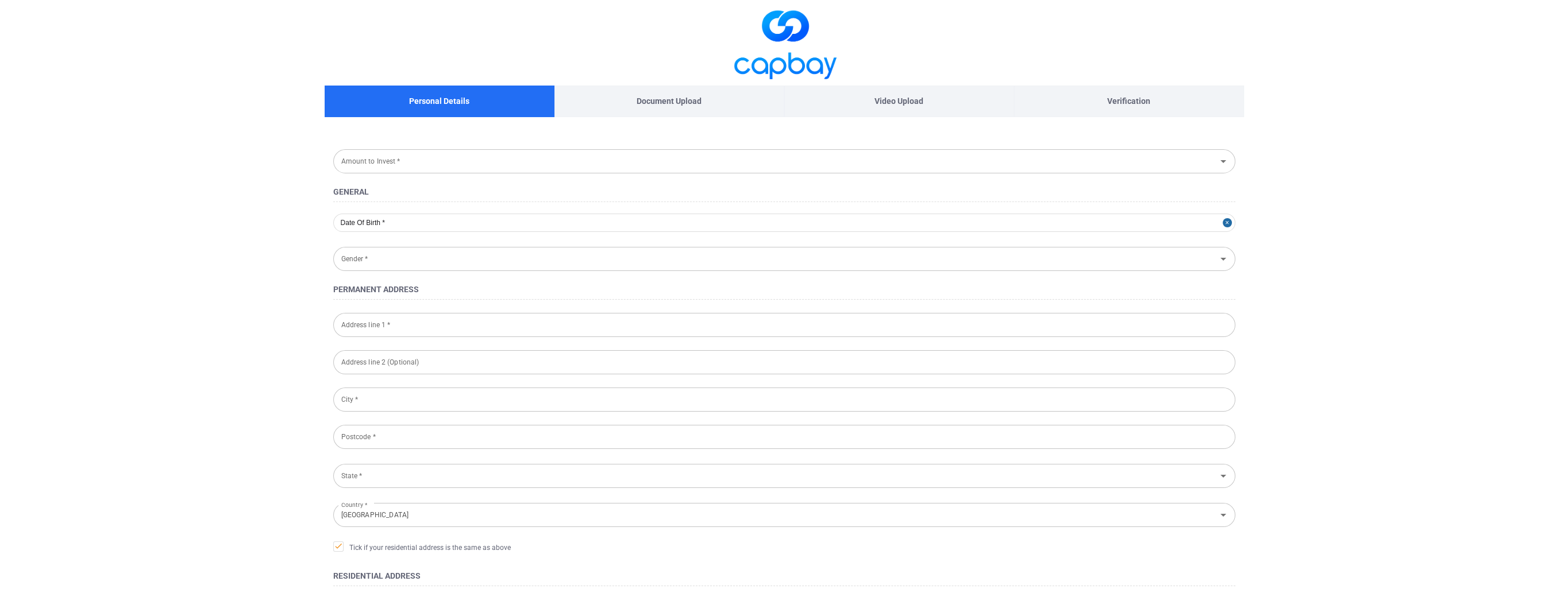
type input "58000"
type input "840326-14-5341"
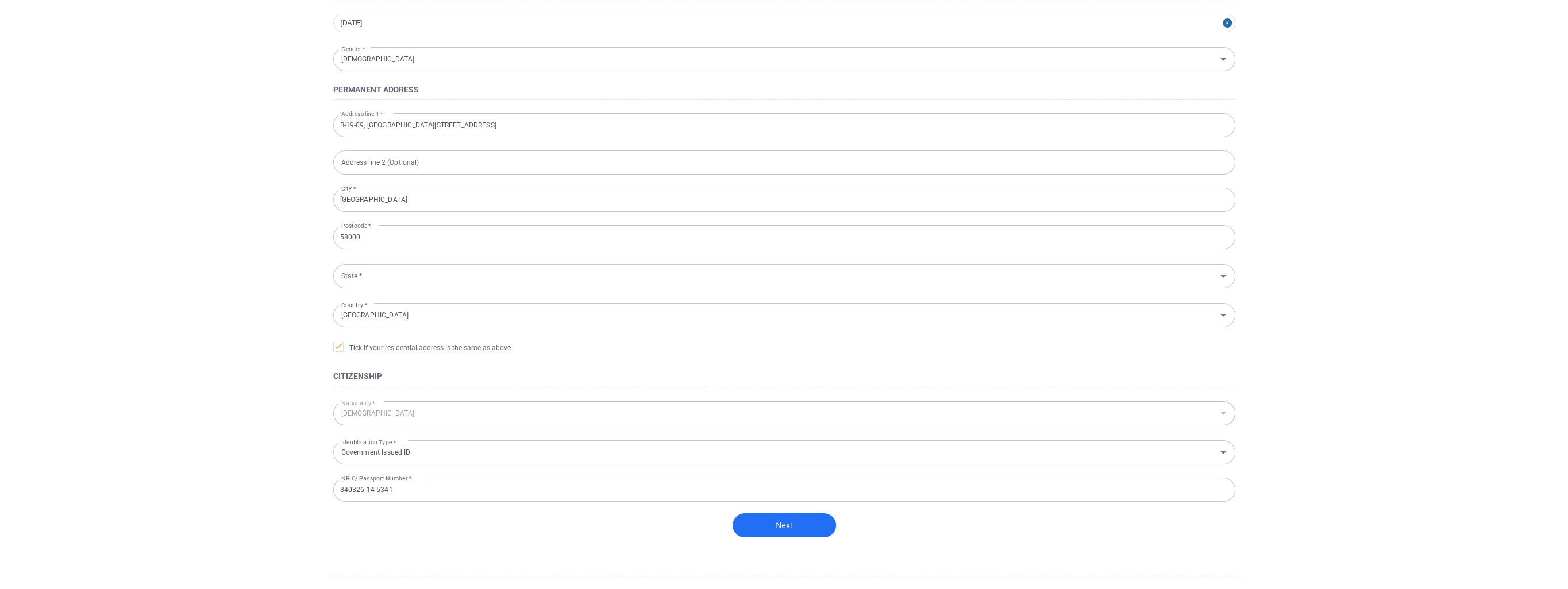
scroll to position [233, 0]
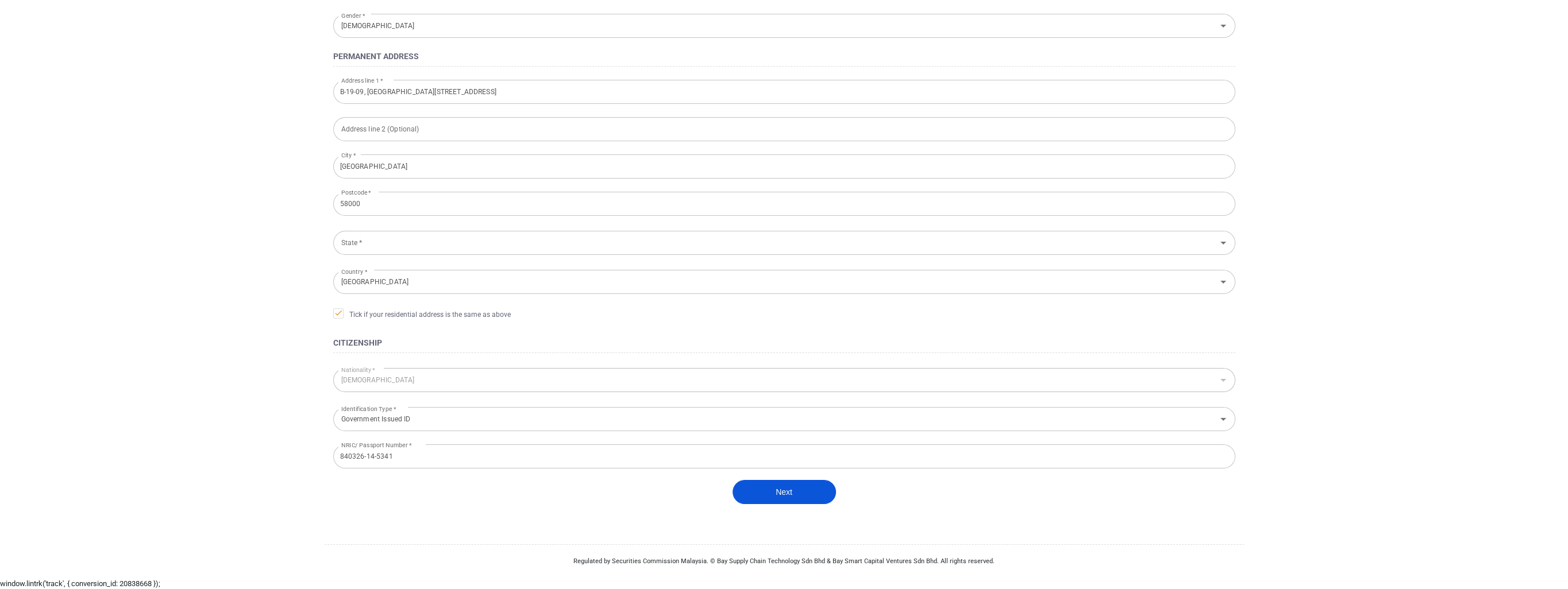
click at [763, 493] on button "Next" at bounding box center [784, 492] width 104 height 24
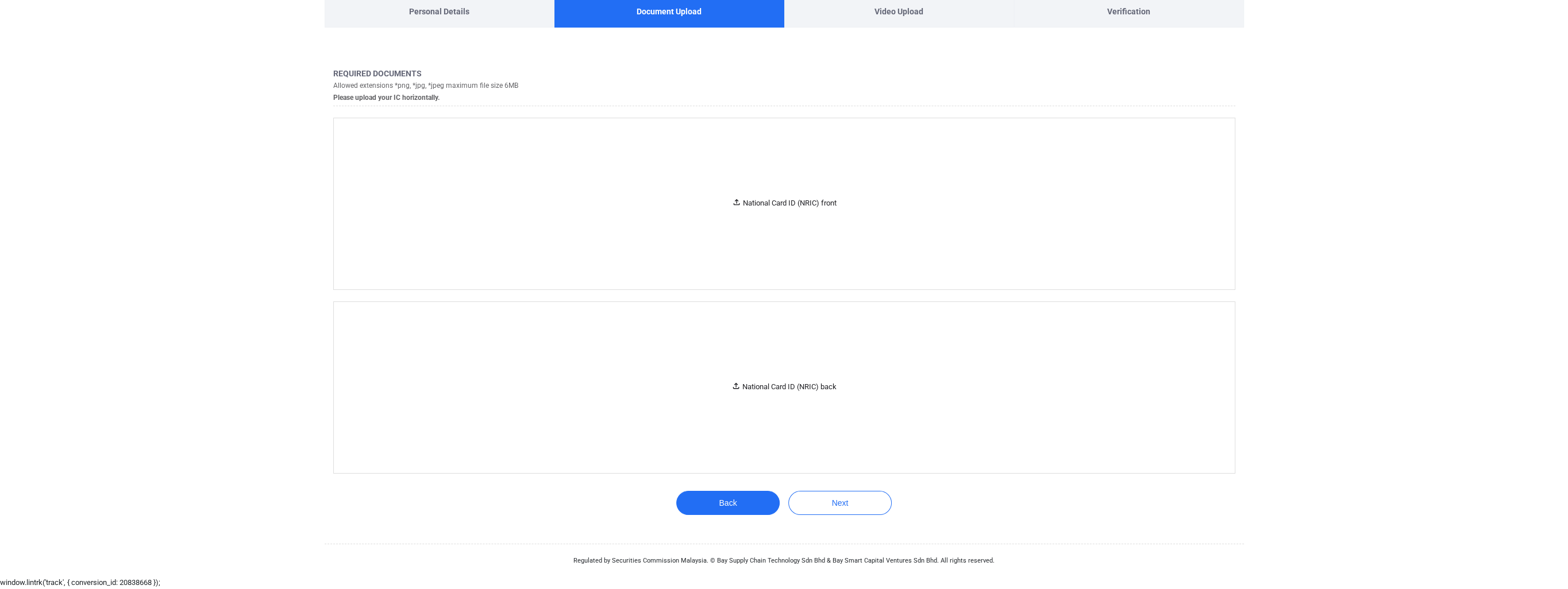
scroll to position [89, 0]
click at [466, 121] on div "National Card ID (NRIC) front" at bounding box center [784, 204] width 901 height 171
click at [772, 392] on div "National Card ID (NRIC) back" at bounding box center [783, 387] width 105 height 12
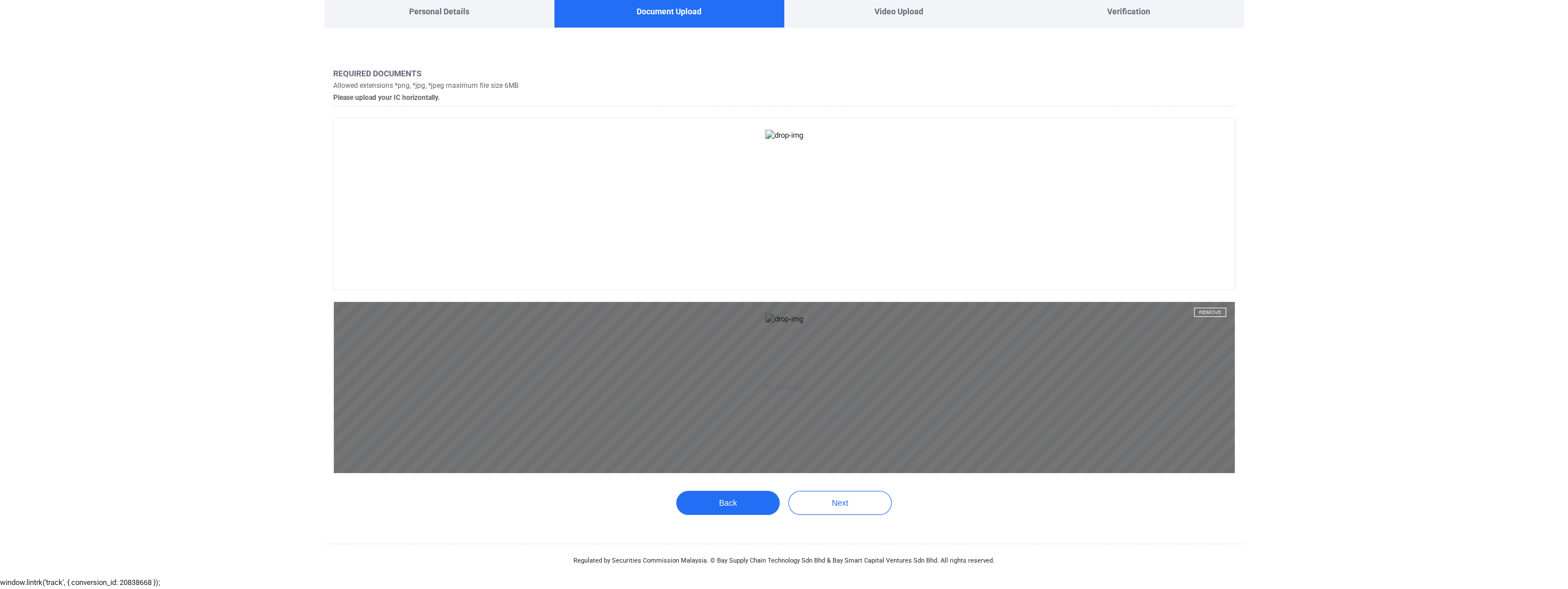
scroll to position [914, 0]
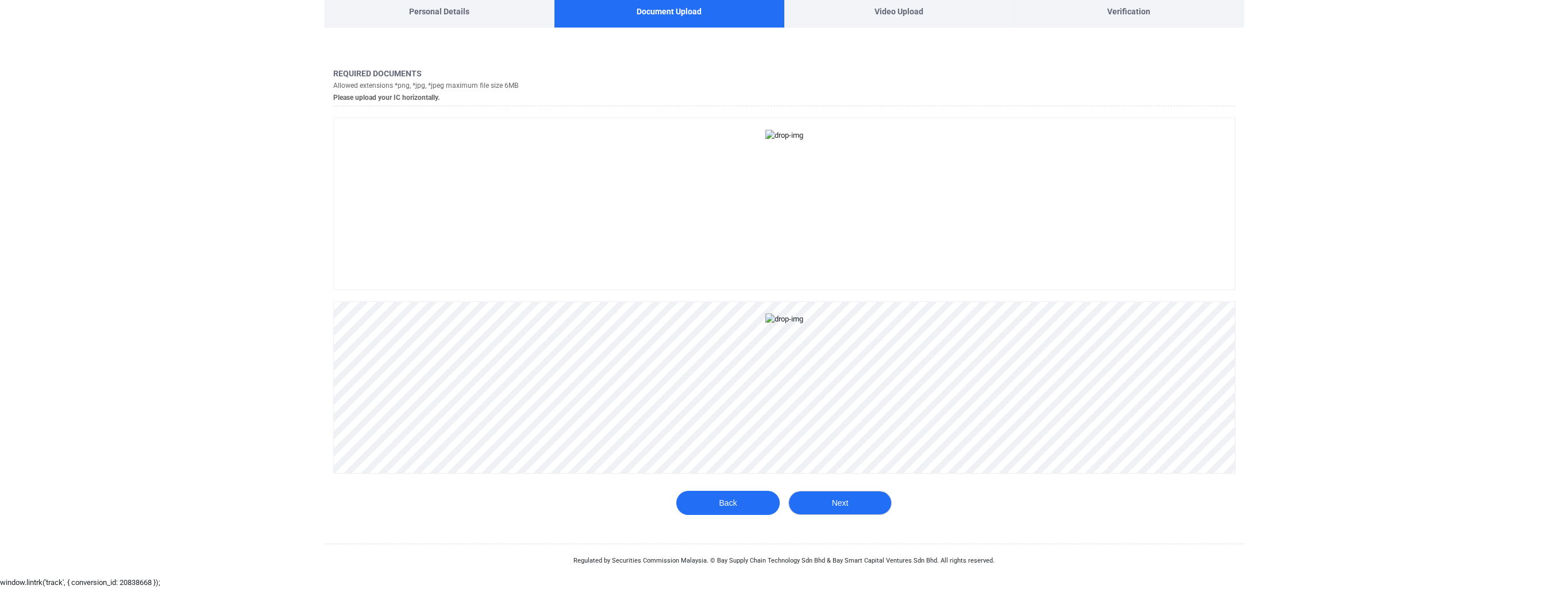
click at [841, 508] on button "Next" at bounding box center [840, 503] width 104 height 24
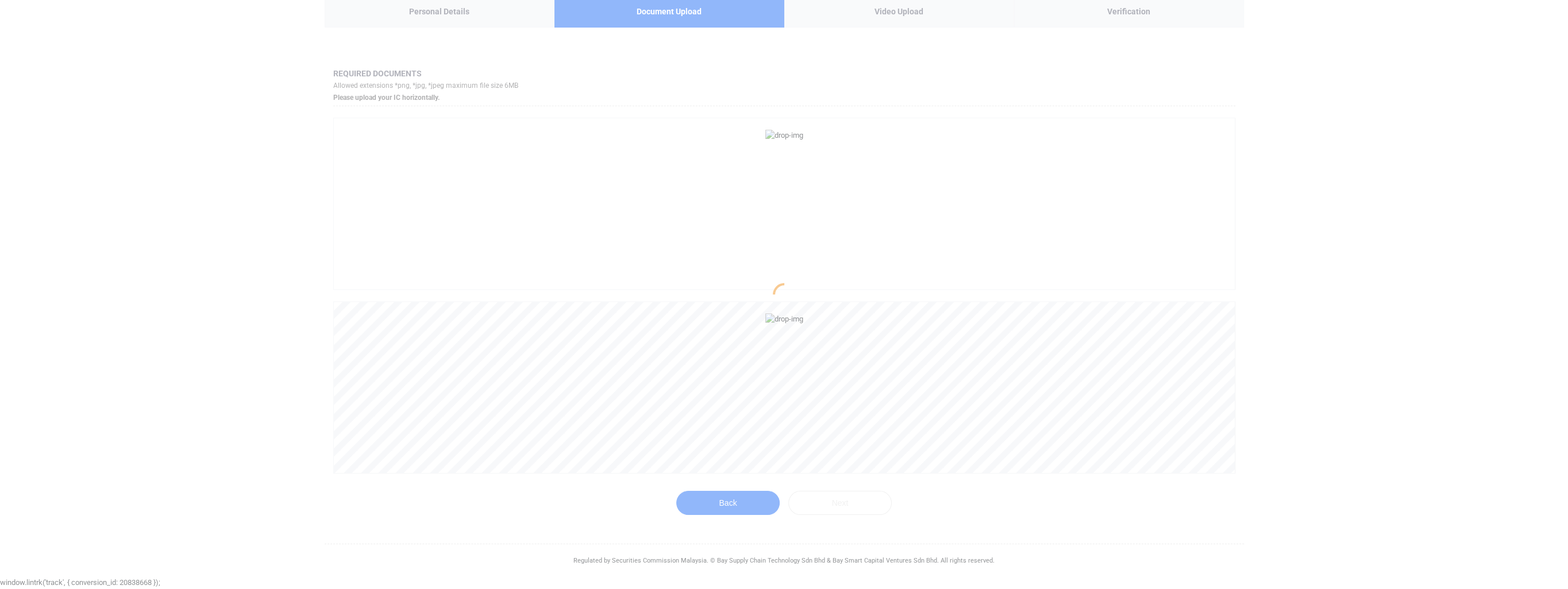
scroll to position [79, 0]
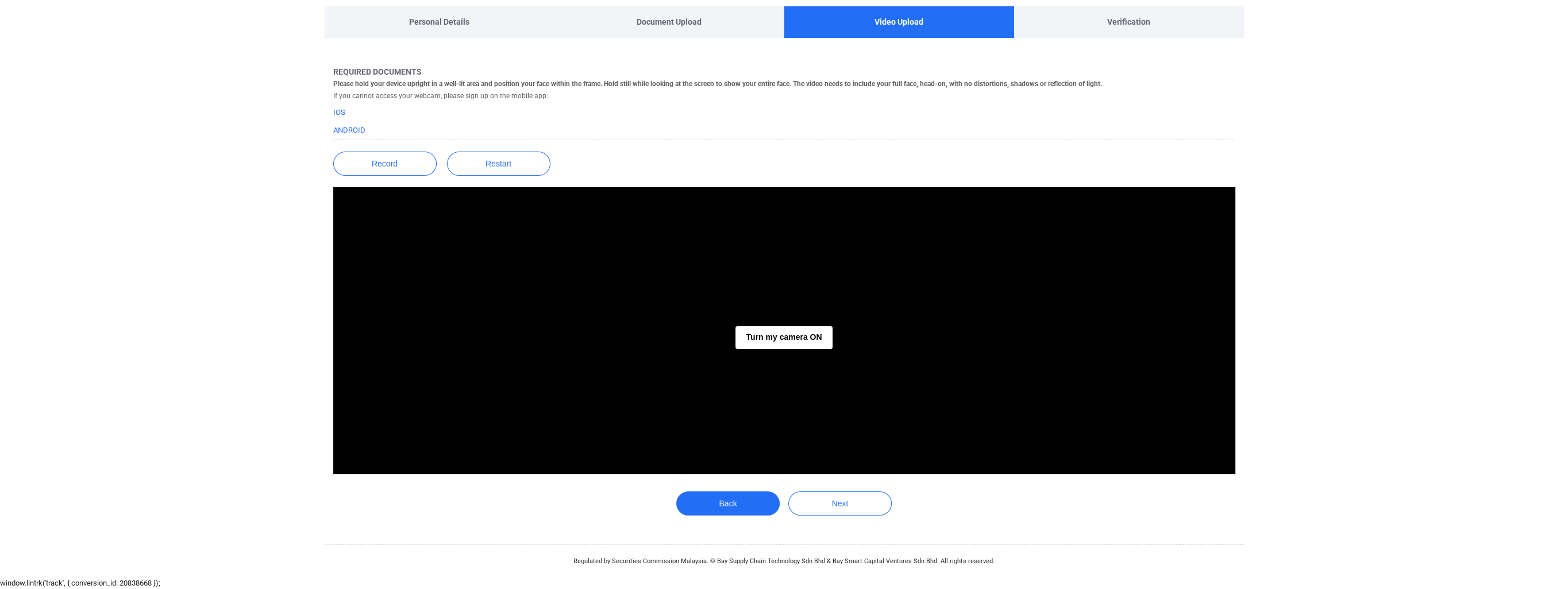
click at [776, 354] on div "Turn my camera ON" at bounding box center [784, 330] width 902 height 287
click at [789, 330] on button "Turn my camera ON" at bounding box center [783, 338] width 97 height 23
click at [778, 385] on button "button" at bounding box center [784, 377] width 37 height 37
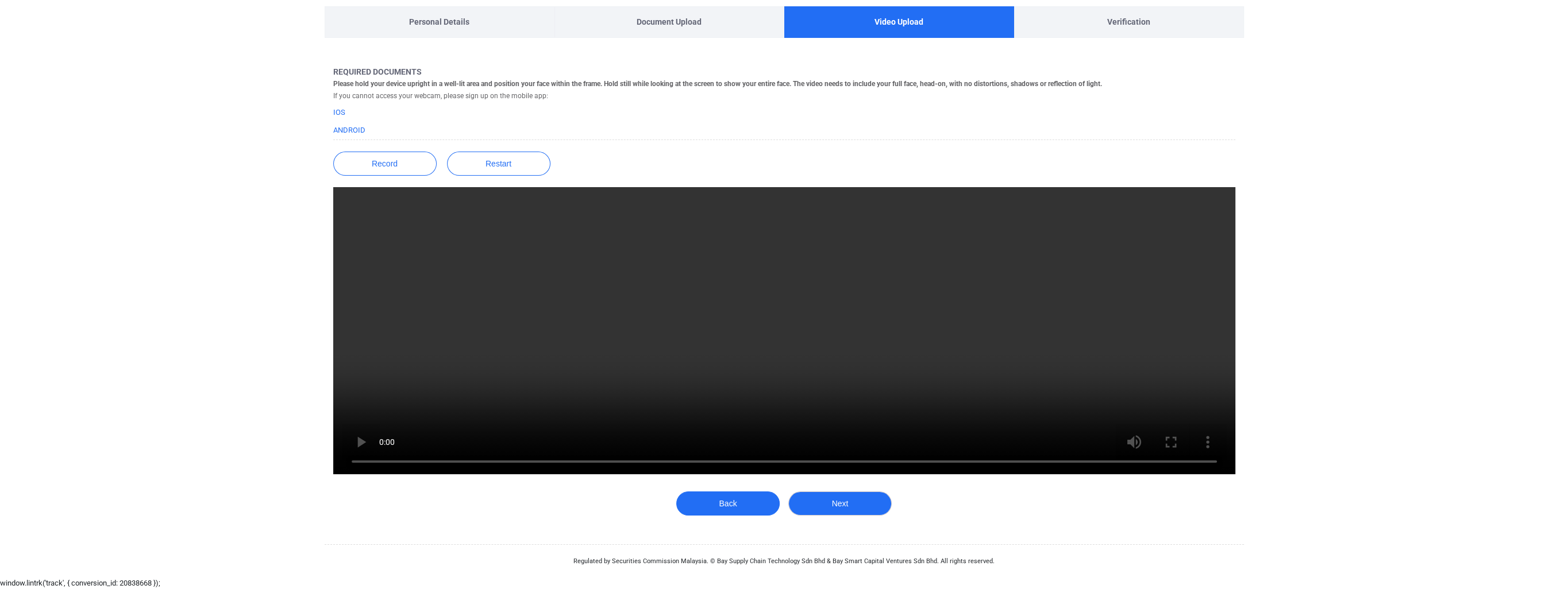
click at [834, 504] on button "Next" at bounding box center [840, 504] width 104 height 24
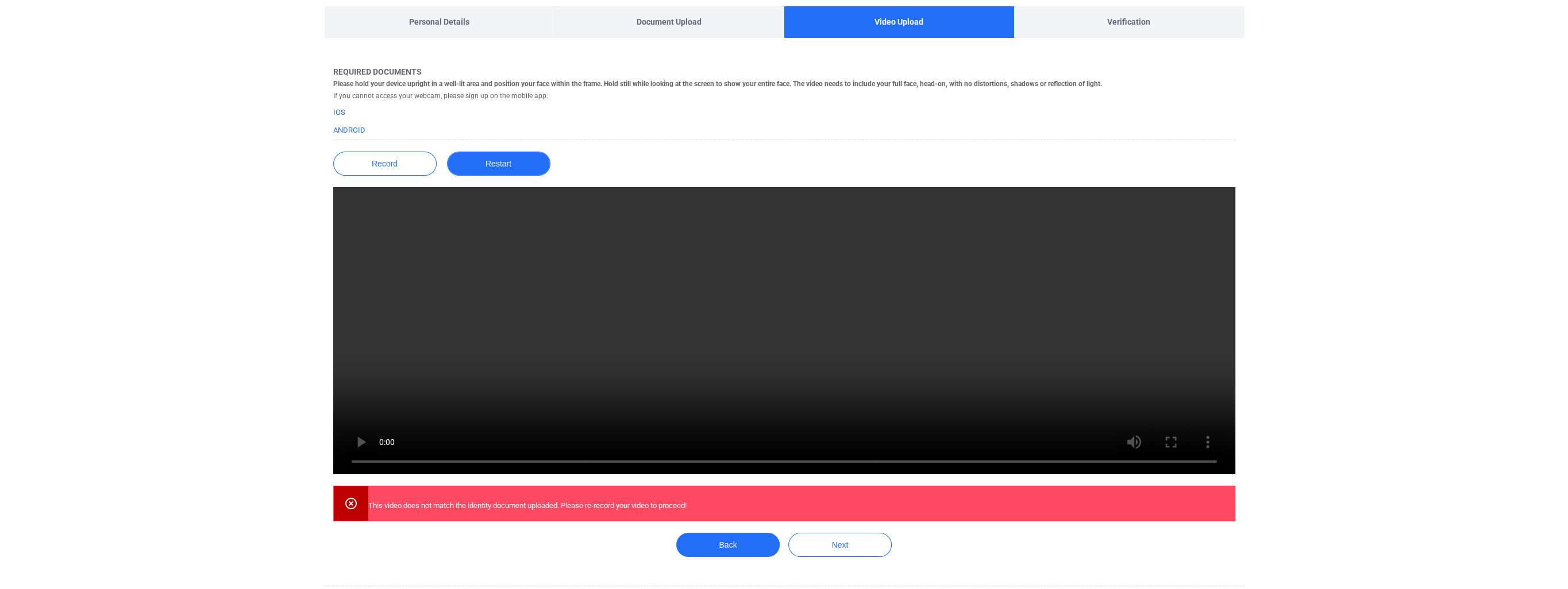
click at [480, 162] on button "Restart" at bounding box center [498, 163] width 104 height 24
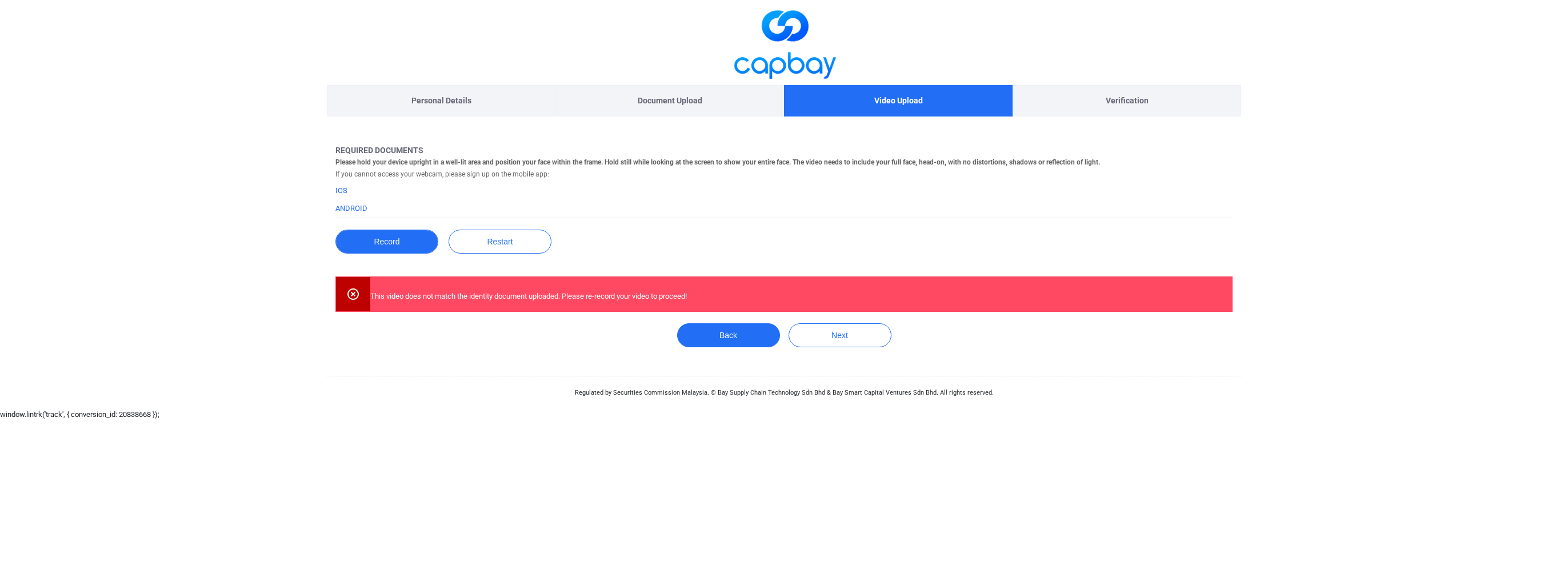
click at [404, 241] on button "Record" at bounding box center [386, 241] width 103 height 24
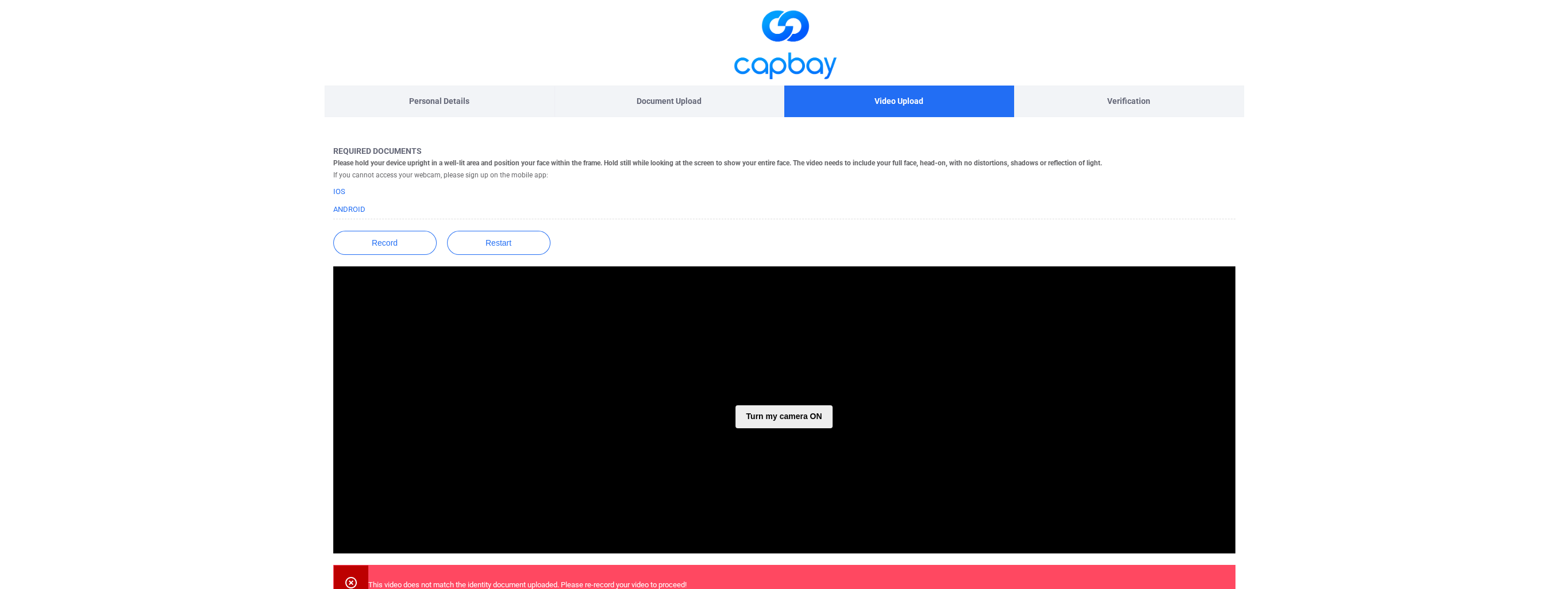
click at [811, 418] on button "Turn my camera ON" at bounding box center [783, 417] width 97 height 23
click at [790, 460] on button "button" at bounding box center [784, 457] width 37 height 37
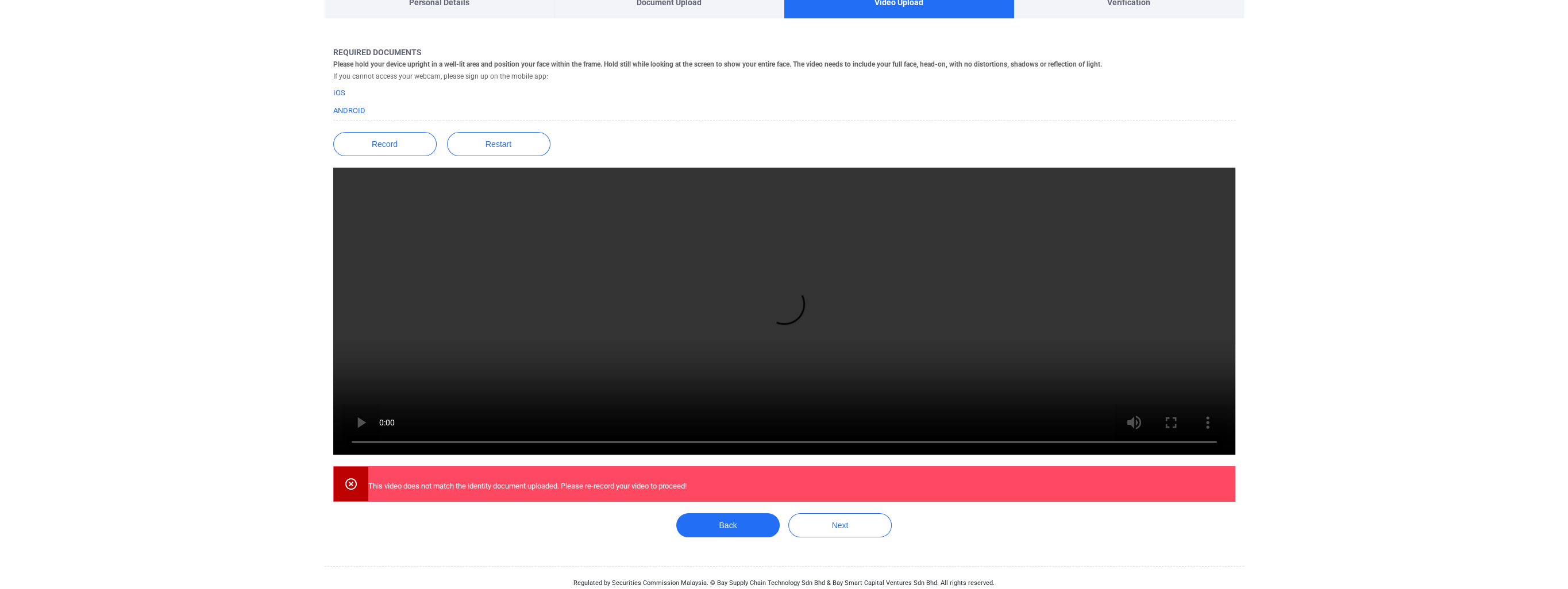
scroll to position [120, 0]
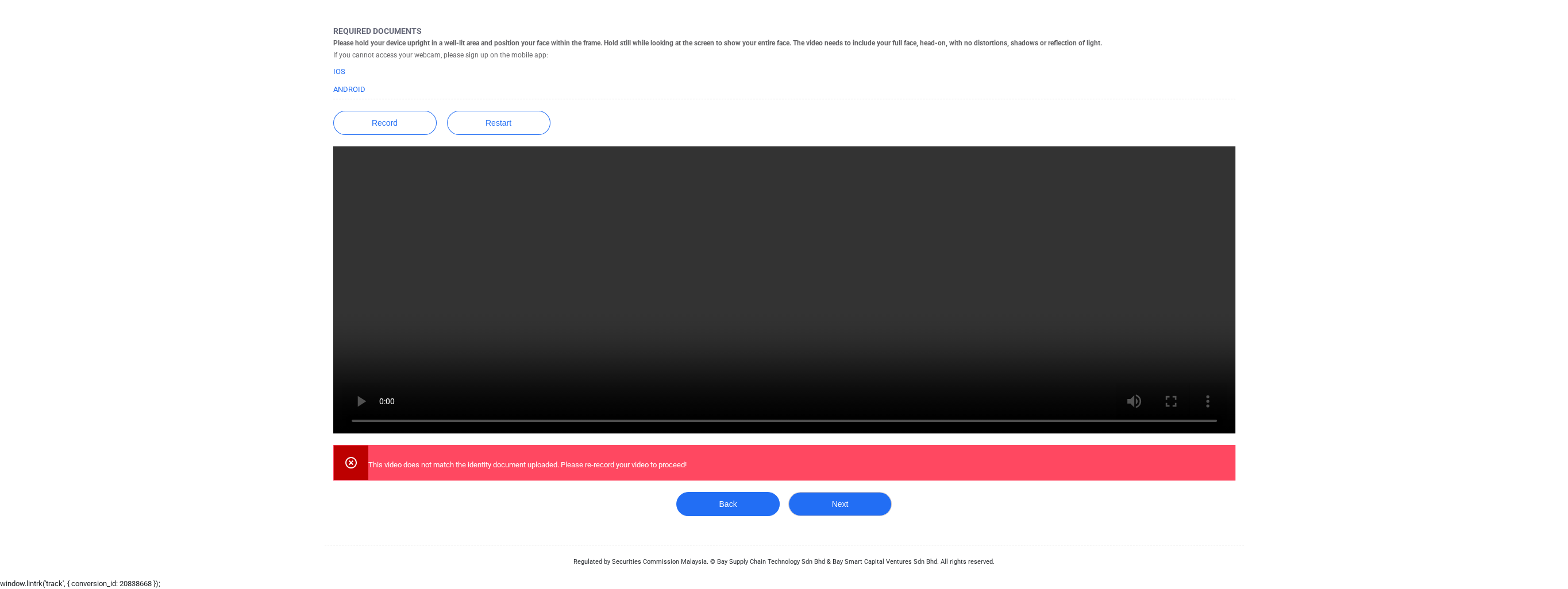
click at [858, 512] on button "Next" at bounding box center [840, 504] width 104 height 24
click at [385, 125] on button "Record" at bounding box center [384, 123] width 104 height 24
click at [509, 118] on button "Restart" at bounding box center [498, 123] width 104 height 24
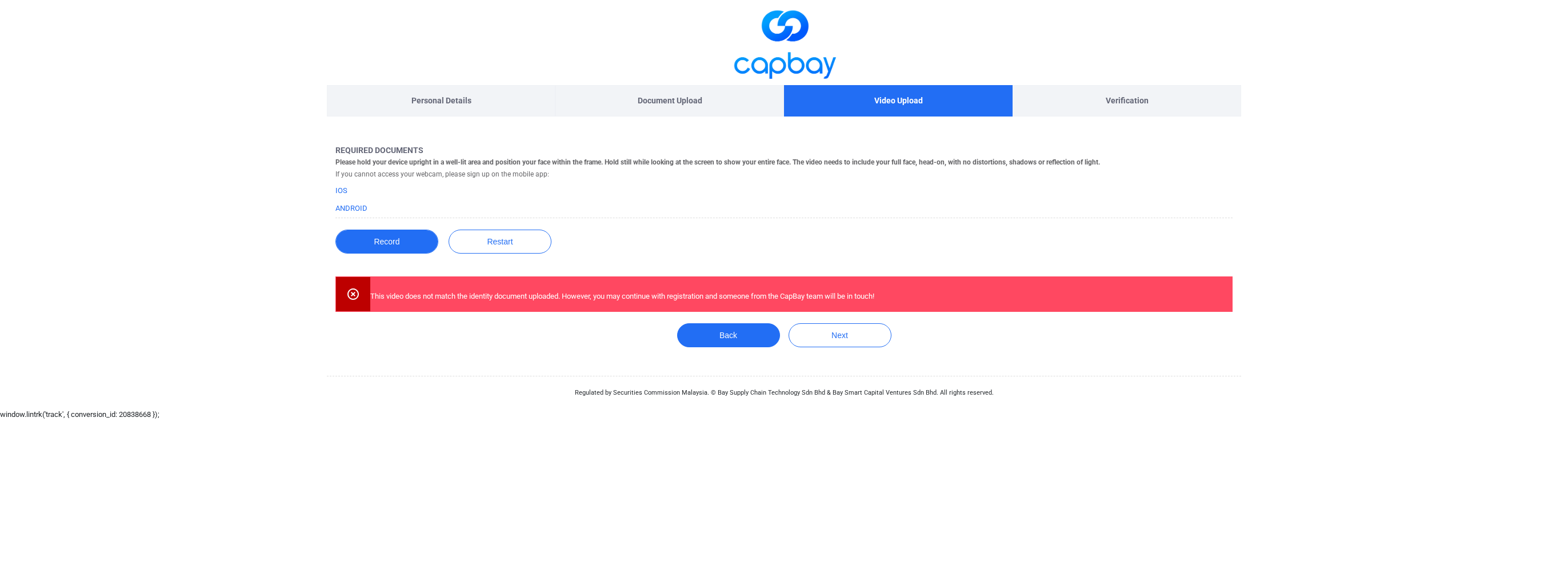
click at [386, 236] on button "Record" at bounding box center [386, 241] width 103 height 24
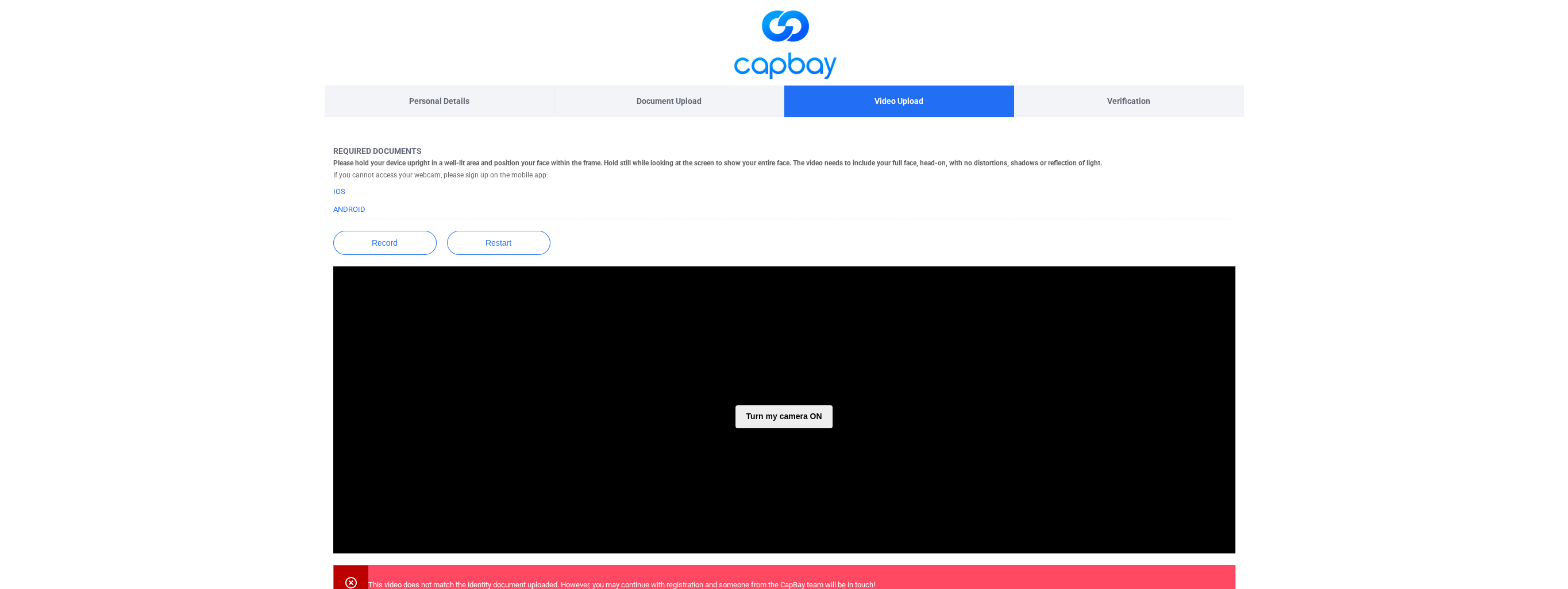
click at [808, 418] on button "Turn my camera ON" at bounding box center [783, 417] width 97 height 23
click at [785, 453] on button "button" at bounding box center [784, 457] width 37 height 37
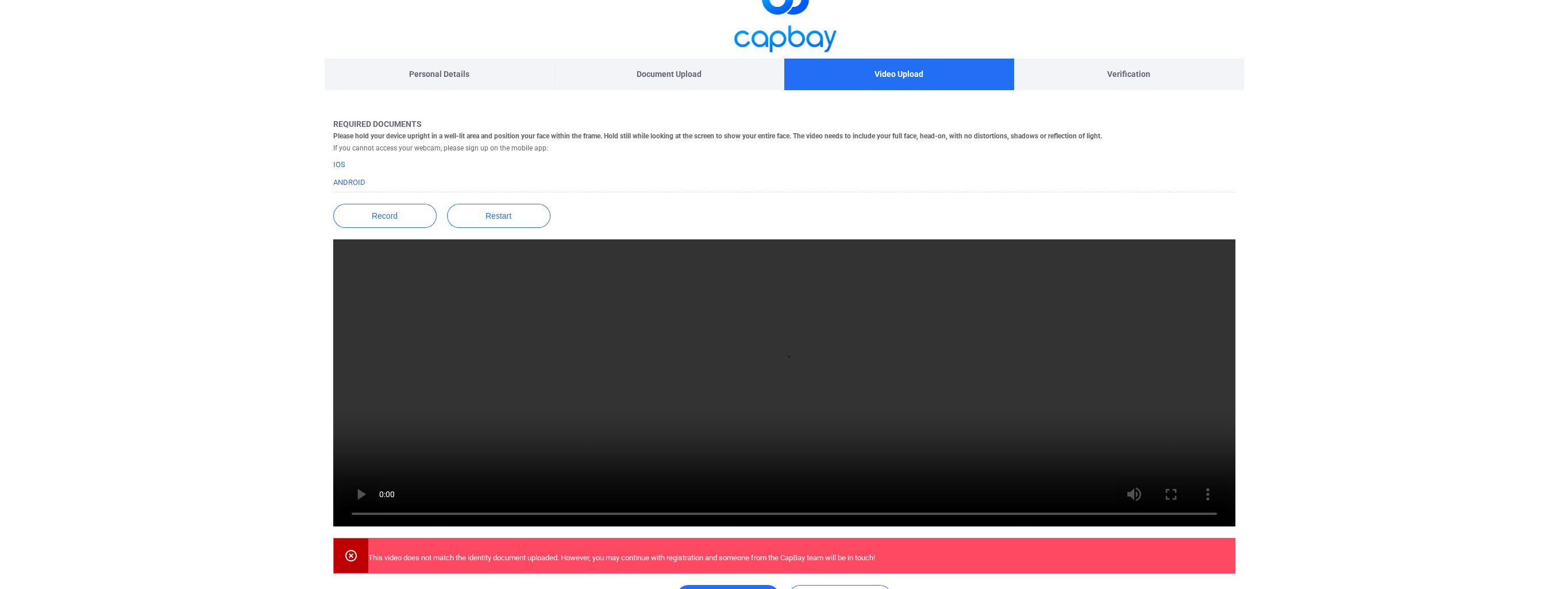
scroll to position [120, 0]
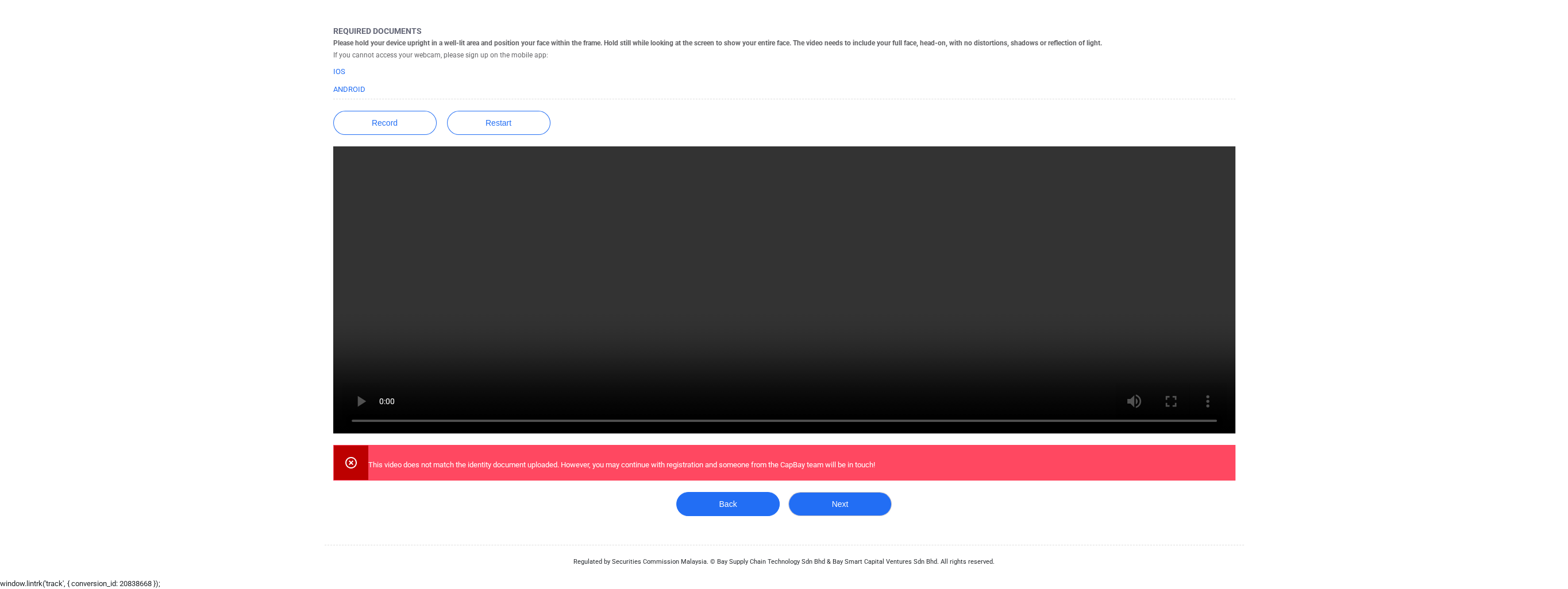
click at [847, 499] on button "Next" at bounding box center [840, 504] width 104 height 24
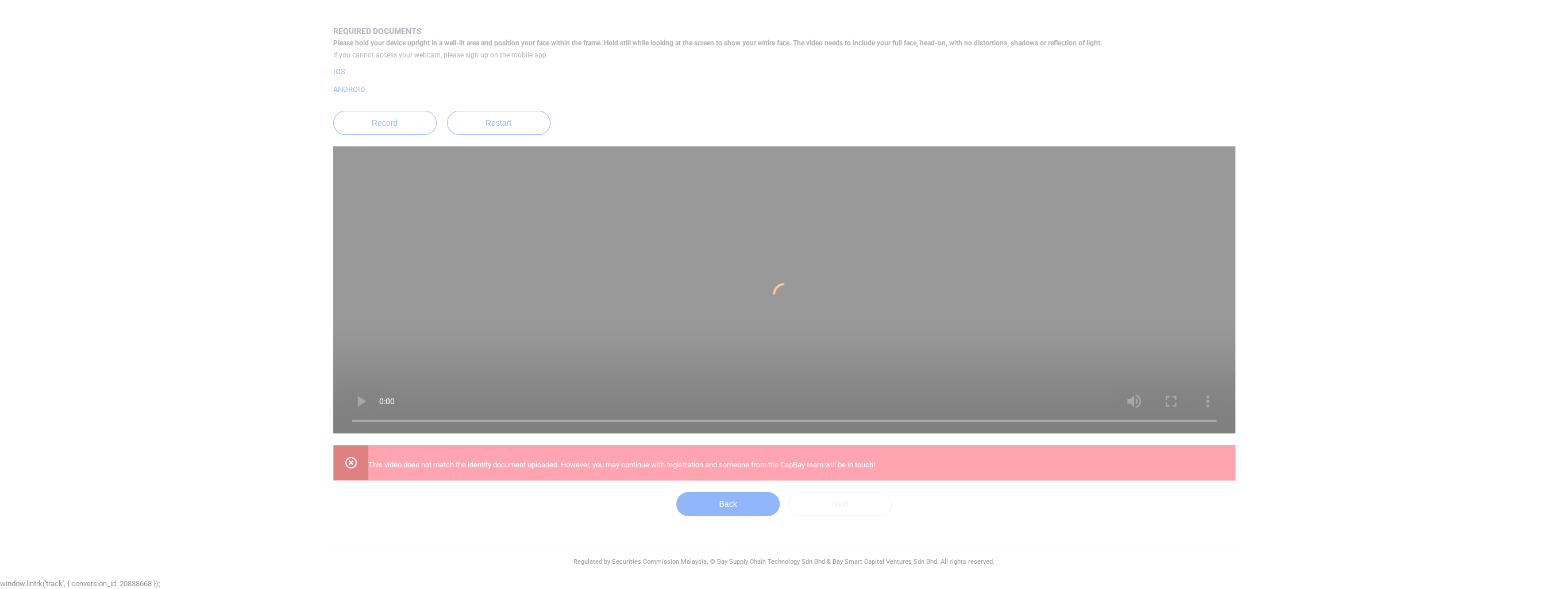
scroll to position [0, 0]
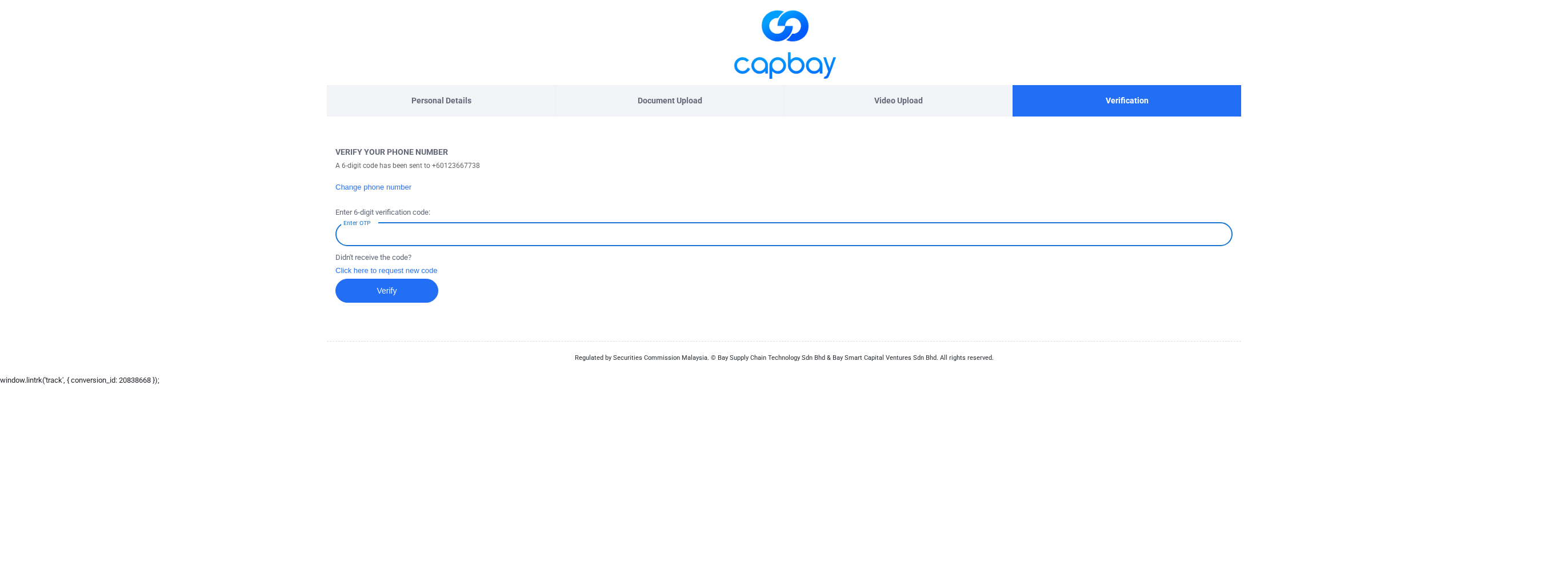
click at [449, 236] on input "Enter OTP" at bounding box center [784, 234] width 897 height 24
type input "112522"
click at [515, 331] on div "Personal Details Document Upload Video Upload Verification Verify Your Phone Nu…" at bounding box center [783, 187] width 931 height 375
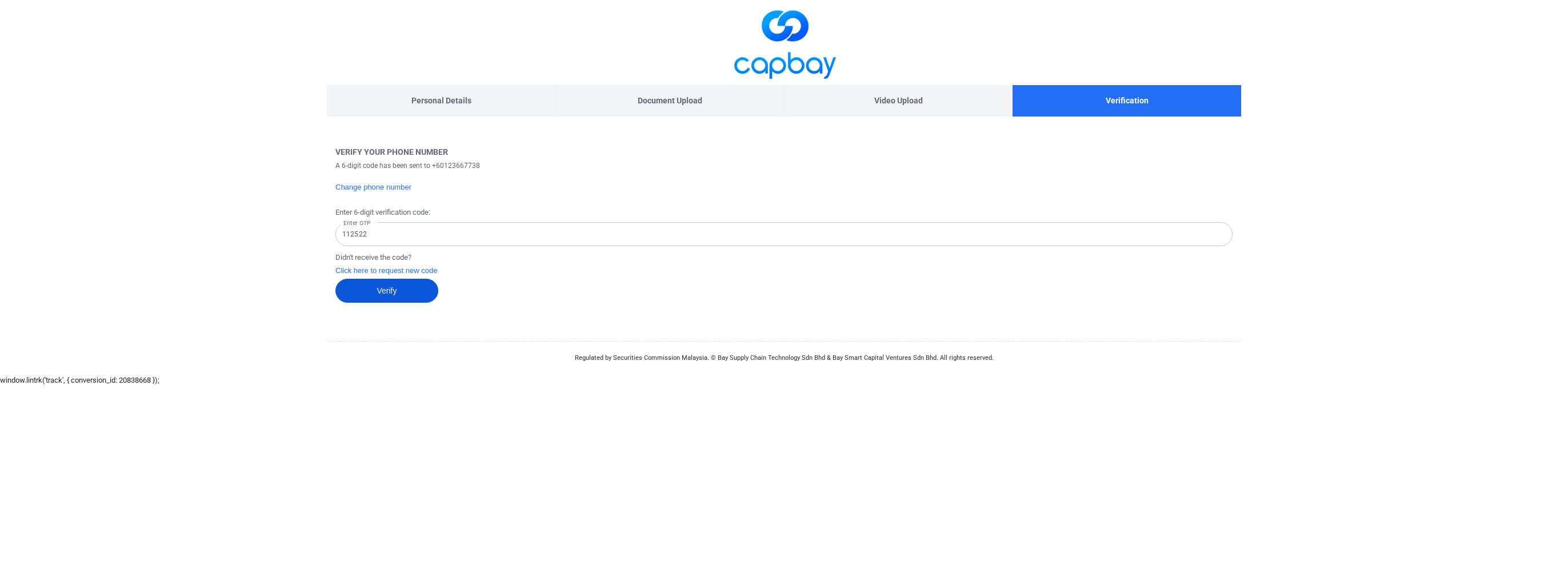
click at [364, 292] on button "Verify" at bounding box center [386, 290] width 103 height 24
